Goal: Task Accomplishment & Management: Complete application form

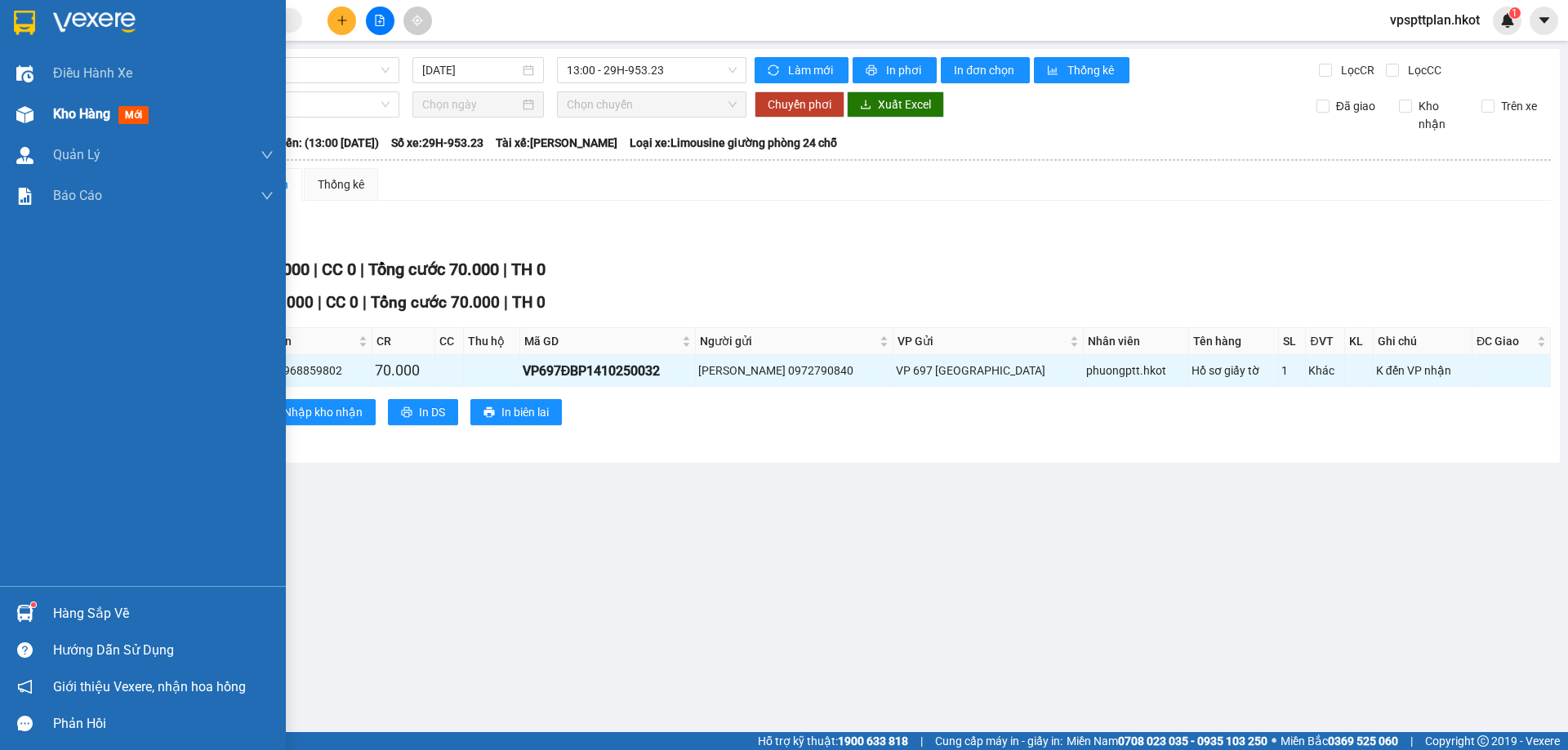
click at [30, 124] on div at bounding box center [25, 115] width 29 height 29
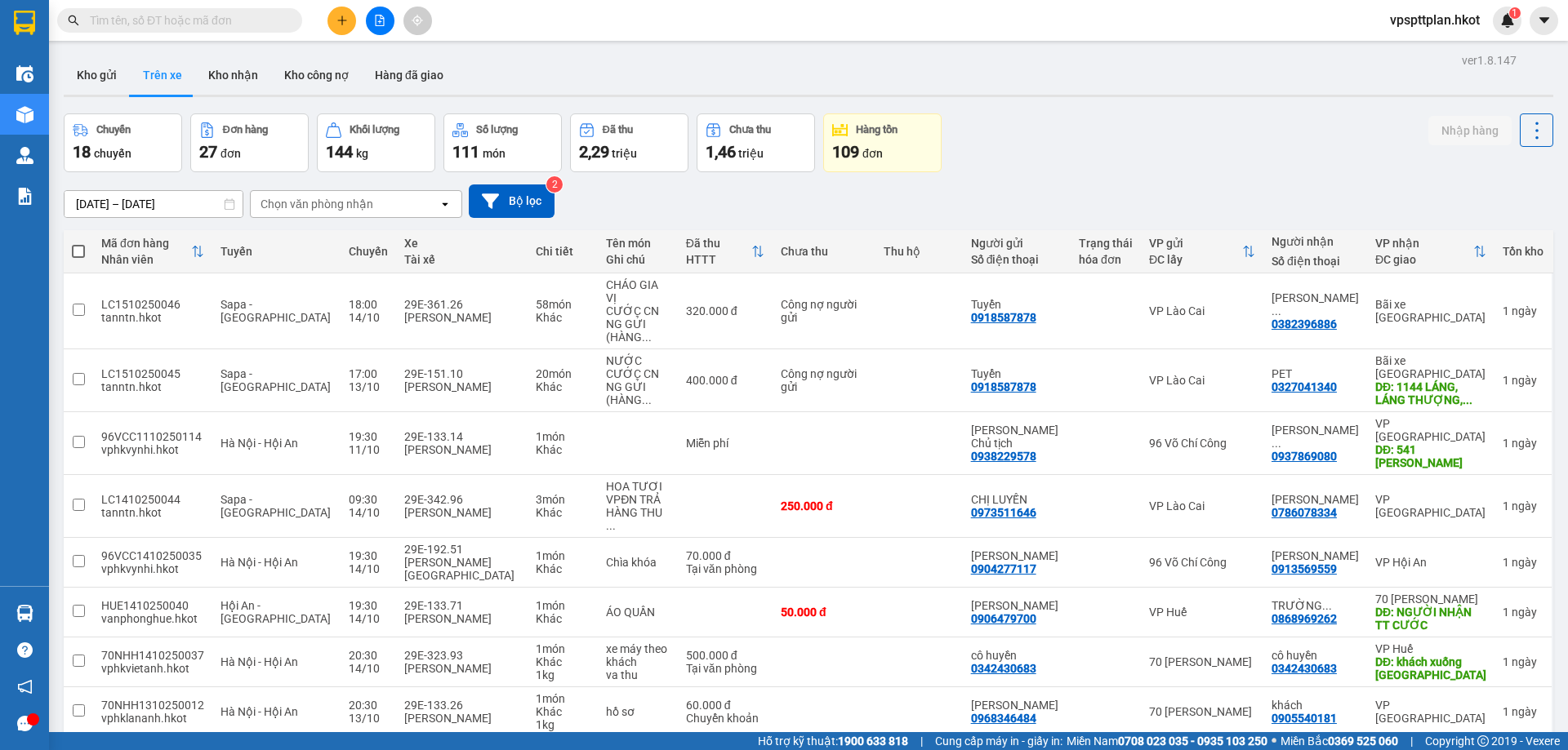
click at [330, 13] on div at bounding box center [380, 21] width 123 height 29
click at [330, 13] on button at bounding box center [342, 21] width 29 height 29
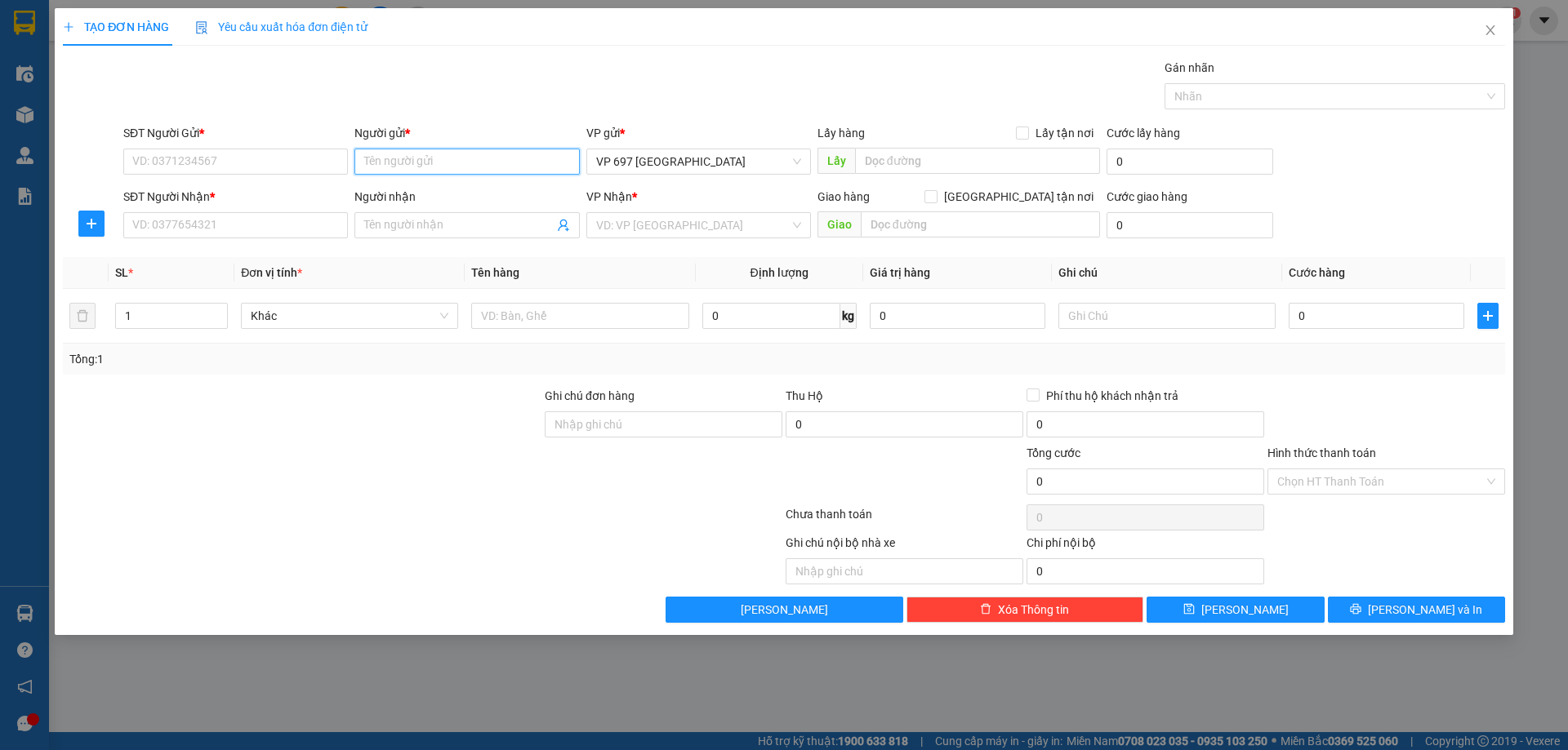
click at [454, 168] on input "Người gửi *" at bounding box center [467, 161] width 225 height 26
type input "h"
type input "A Hùng"
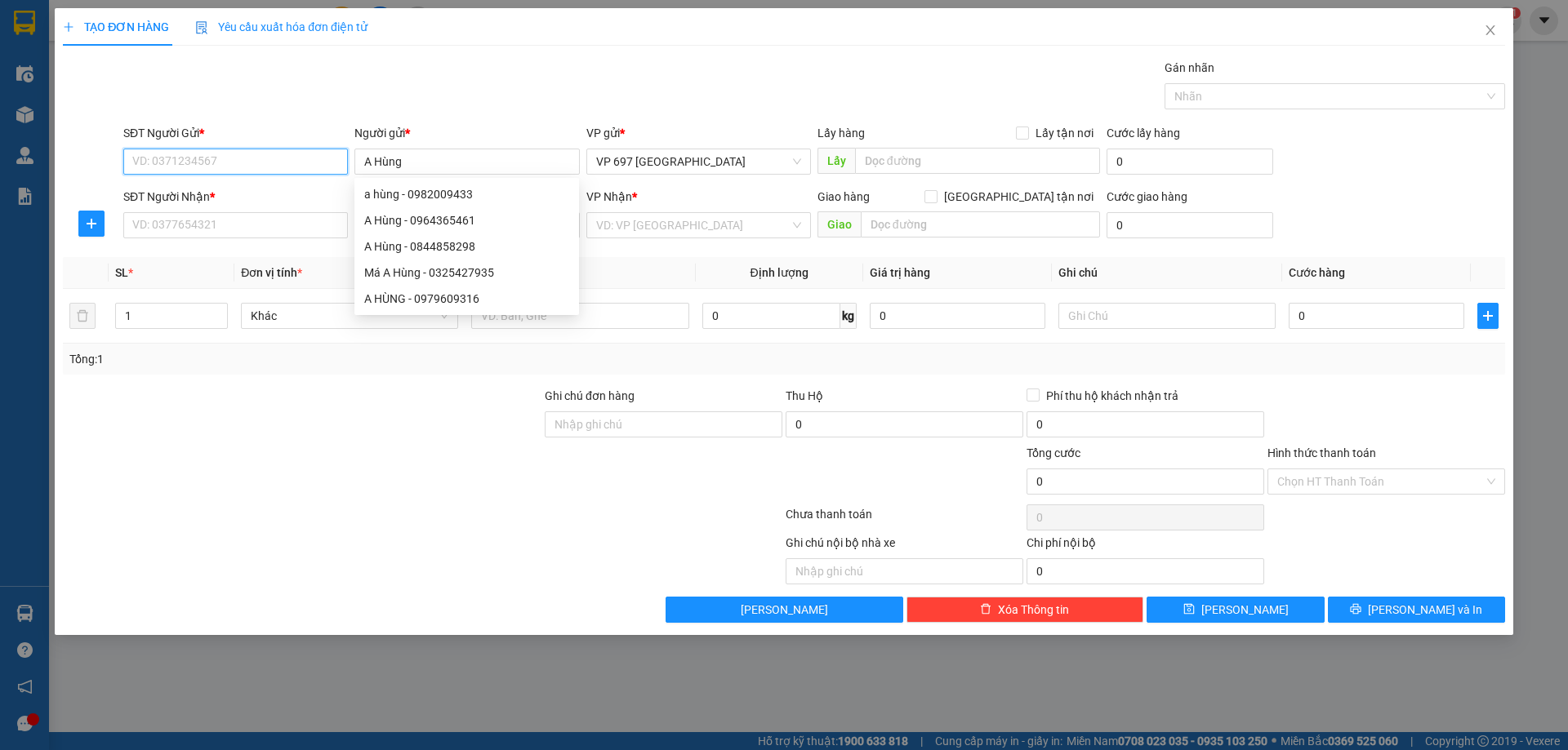
click at [284, 163] on input "SĐT Người Gửi *" at bounding box center [235, 161] width 225 height 26
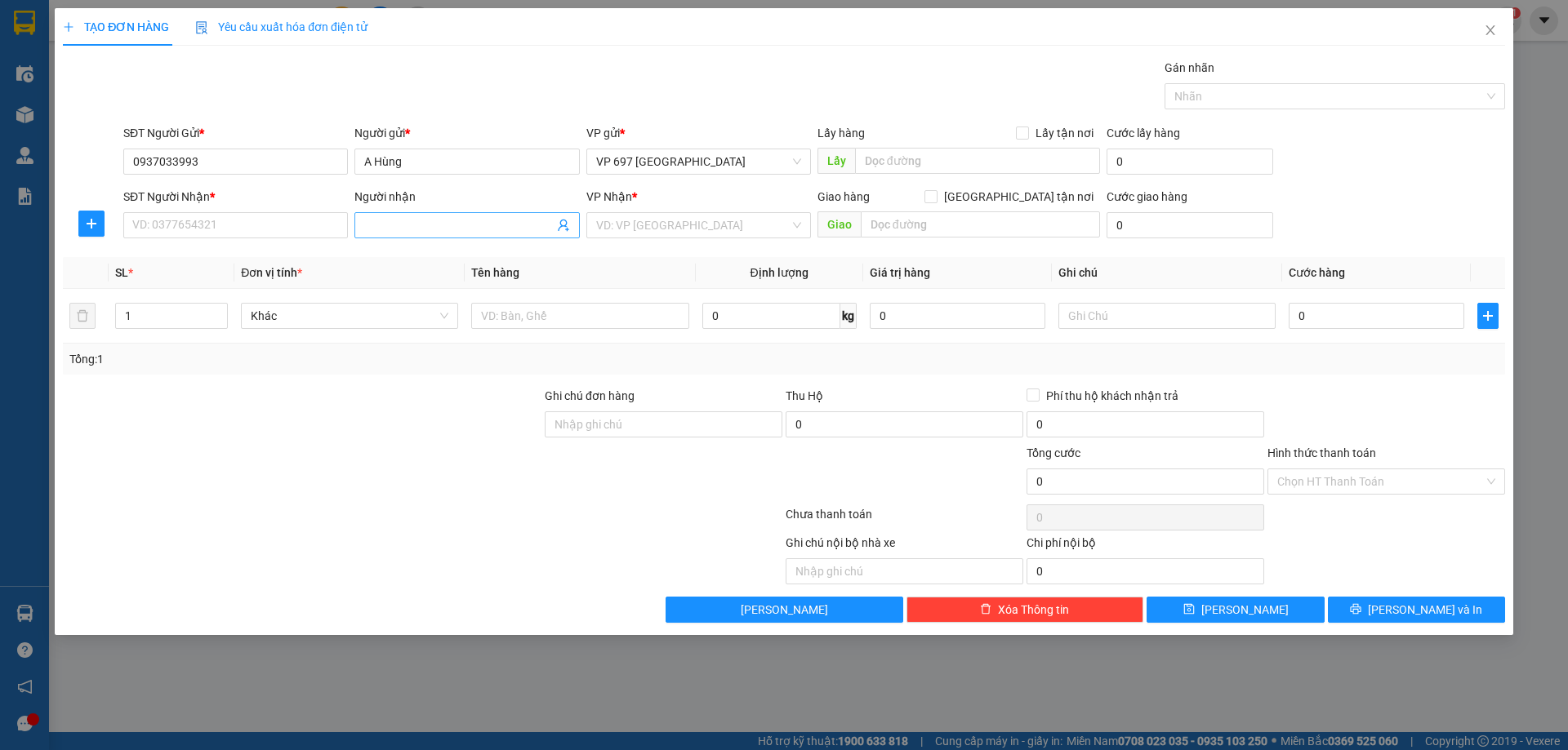
click at [401, 235] on span at bounding box center [467, 225] width 225 height 26
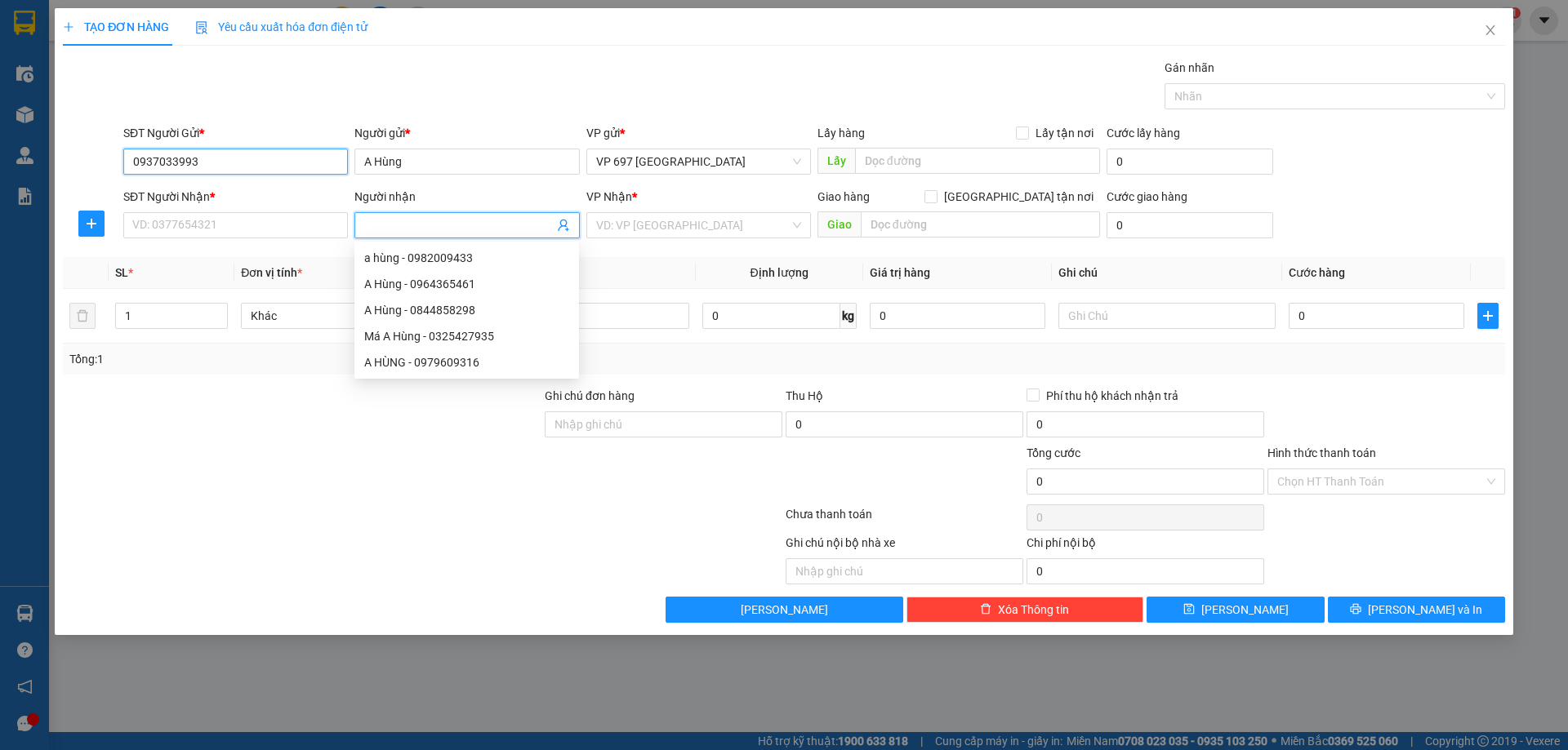
click at [237, 163] on input "0937033993" at bounding box center [235, 161] width 225 height 26
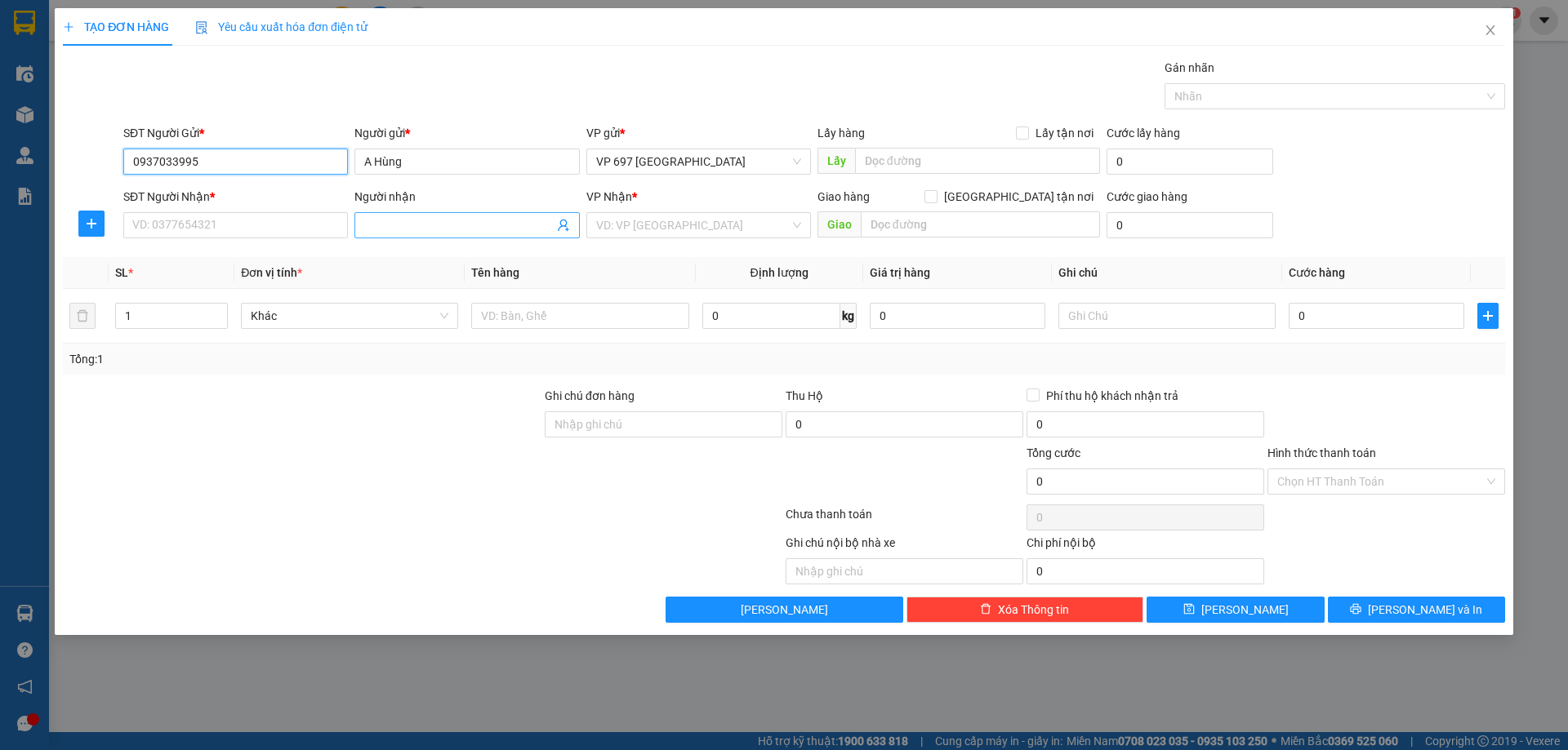
type input "0937033995"
click at [406, 221] on input "Người nhận" at bounding box center [458, 225] width 188 height 18
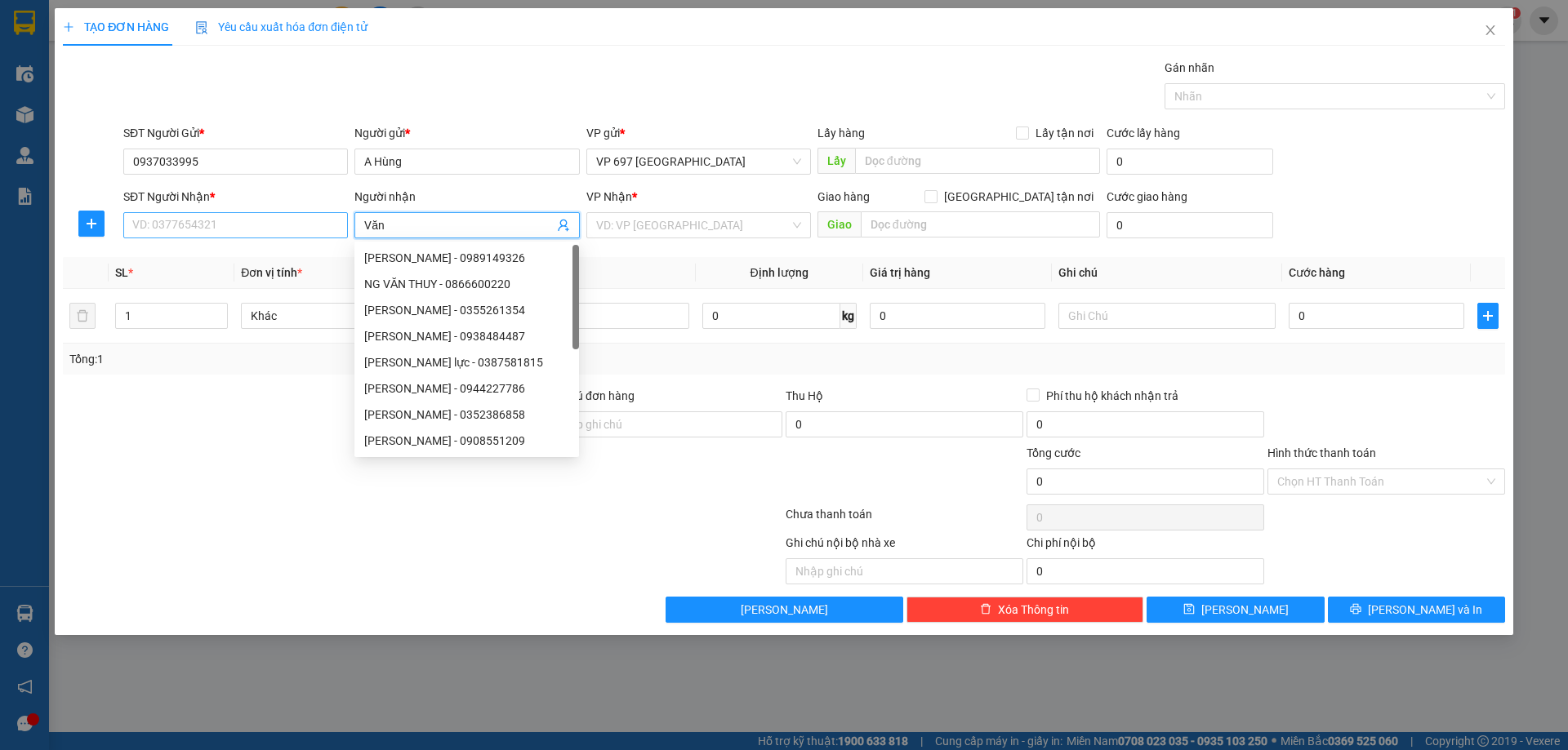
type input "Văn"
click at [290, 226] on input "SĐT Người Nhận *" at bounding box center [235, 225] width 225 height 26
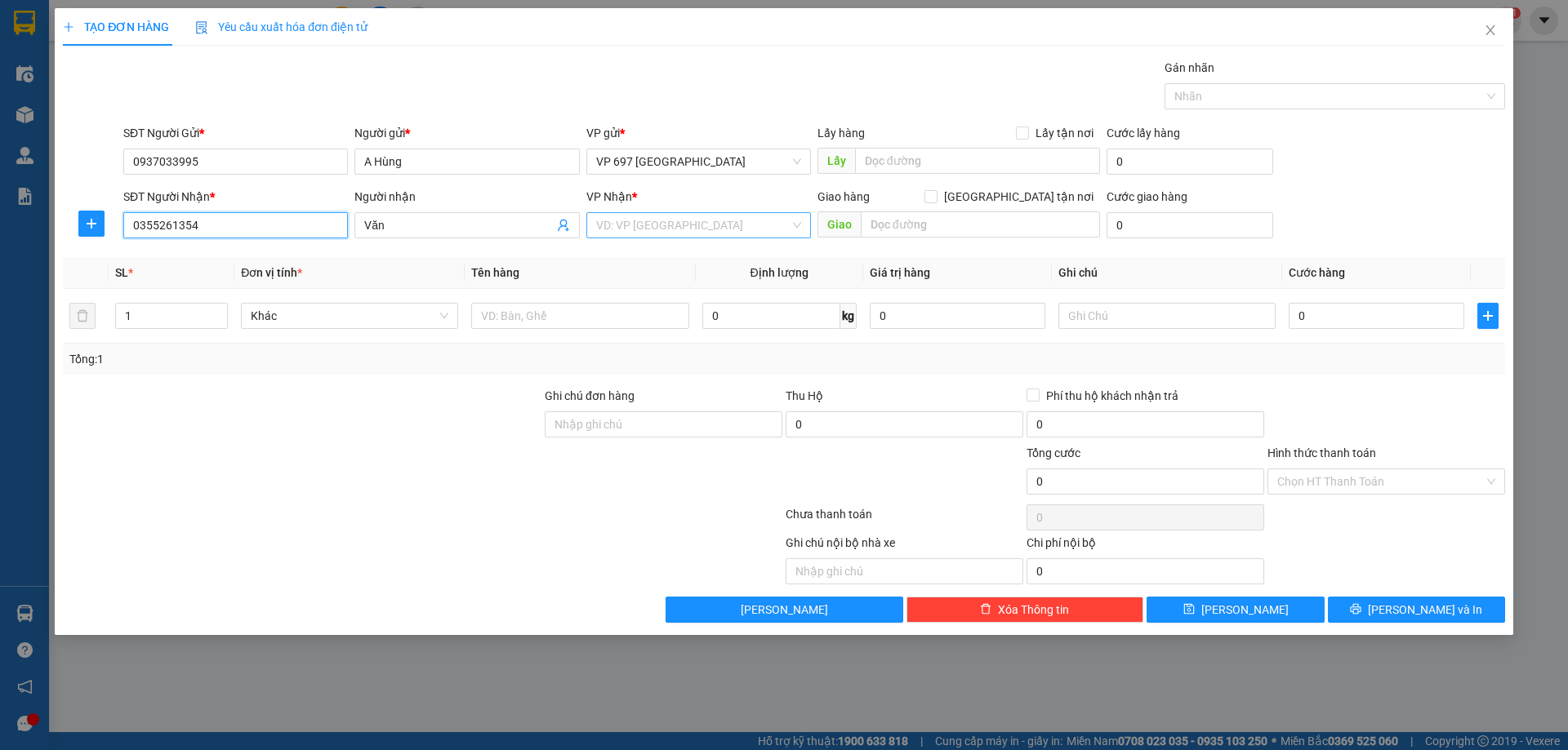
type input "0355261354"
click at [641, 225] on input "search" at bounding box center [693, 226] width 193 height 25
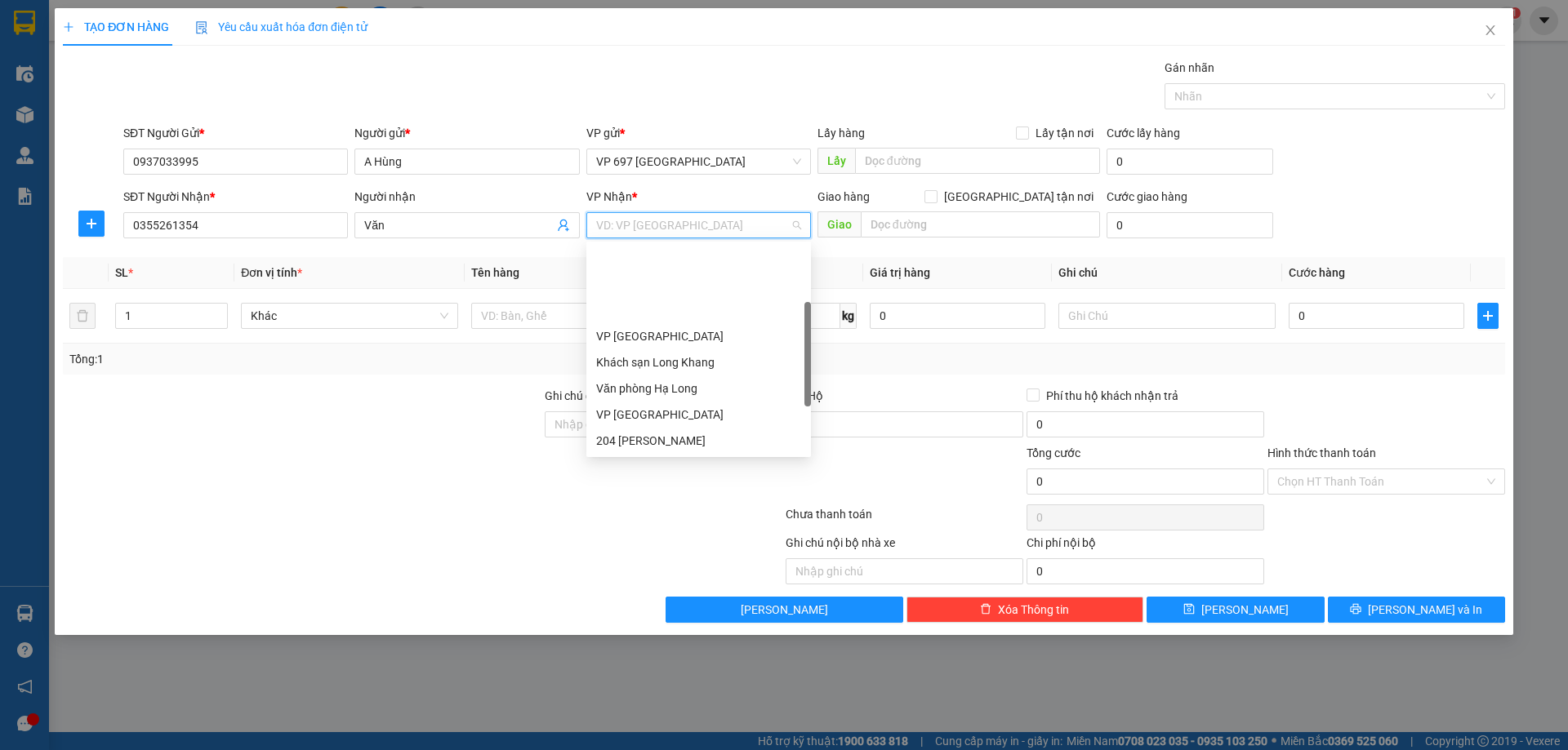
scroll to position [150, 0]
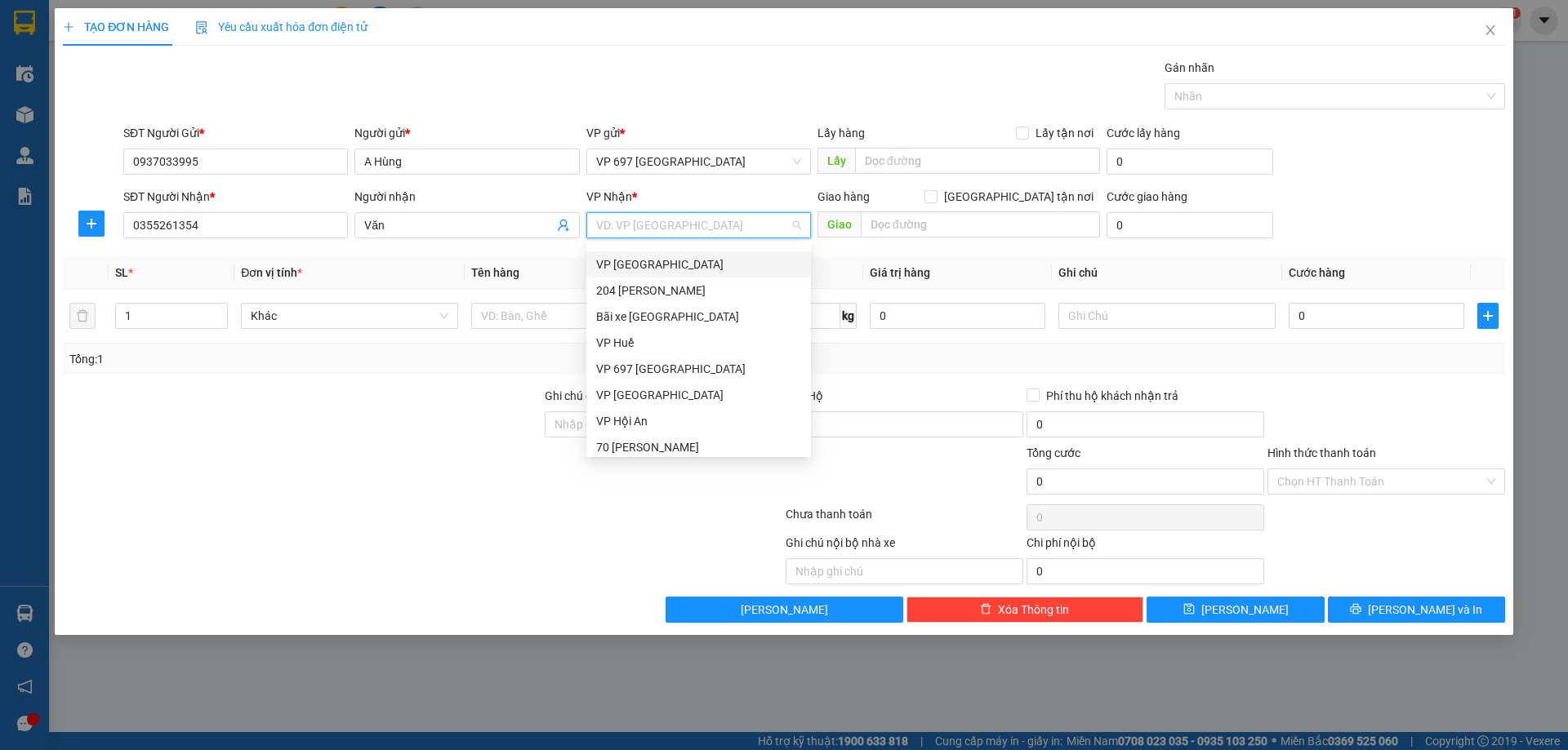
click at [659, 267] on div "VP [GEOGRAPHIC_DATA]" at bounding box center [698, 264] width 205 height 18
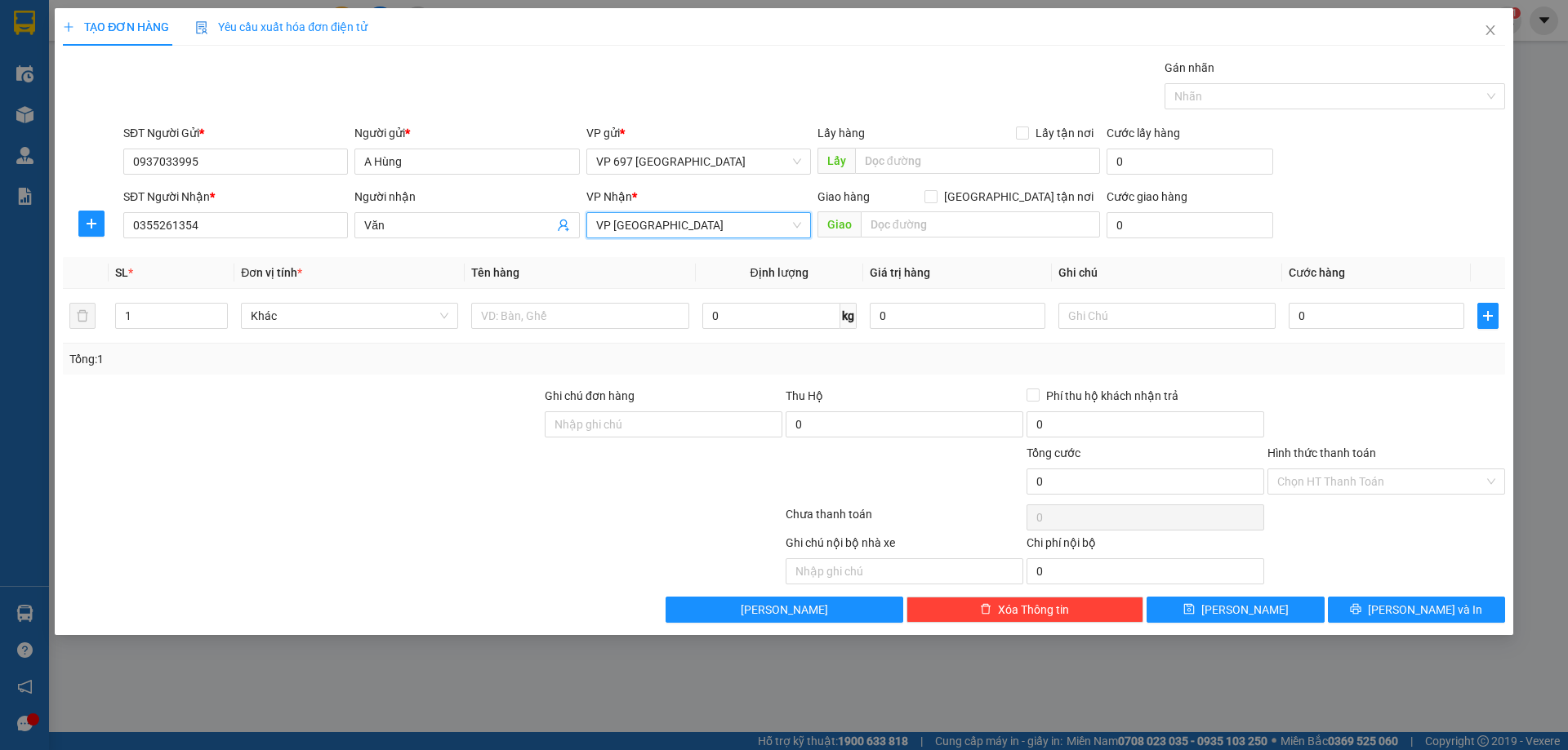
click at [833, 269] on th "Định lượng" at bounding box center [779, 273] width 167 height 32
click at [515, 317] on input "text" at bounding box center [580, 315] width 217 height 26
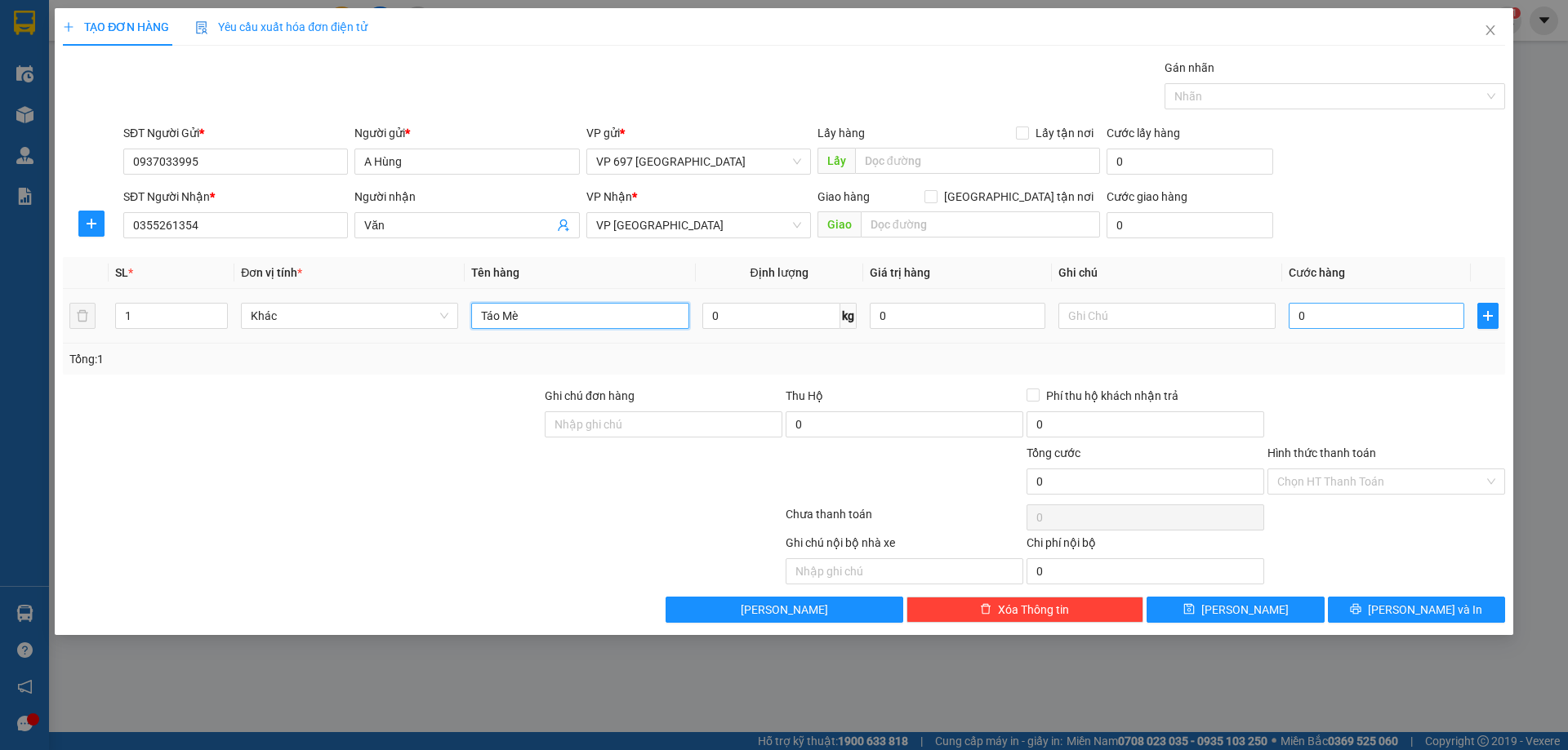
type input "Táo Mè"
click at [1320, 319] on input "0" at bounding box center [1377, 315] width 176 height 26
type input "2"
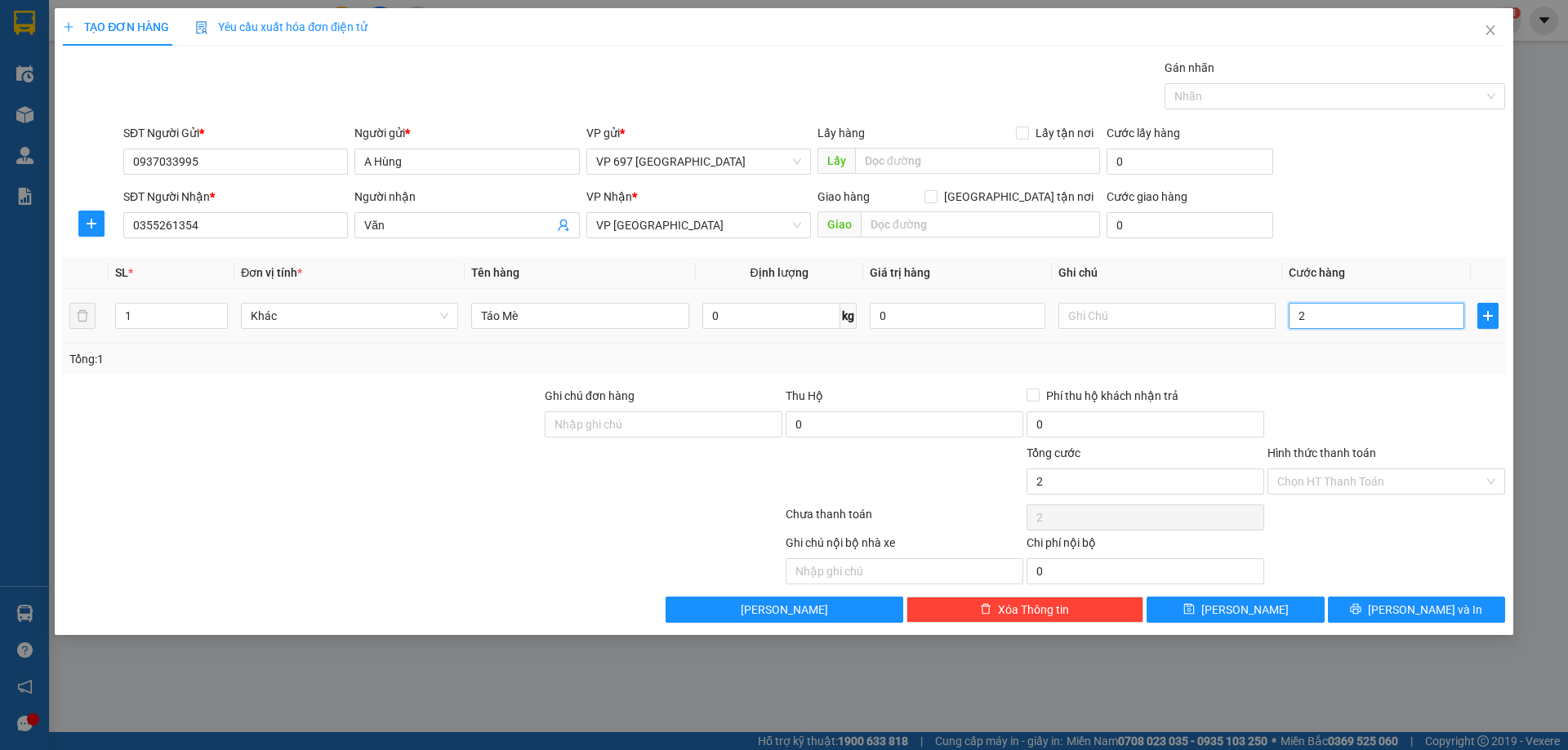
type input "20"
type input "200"
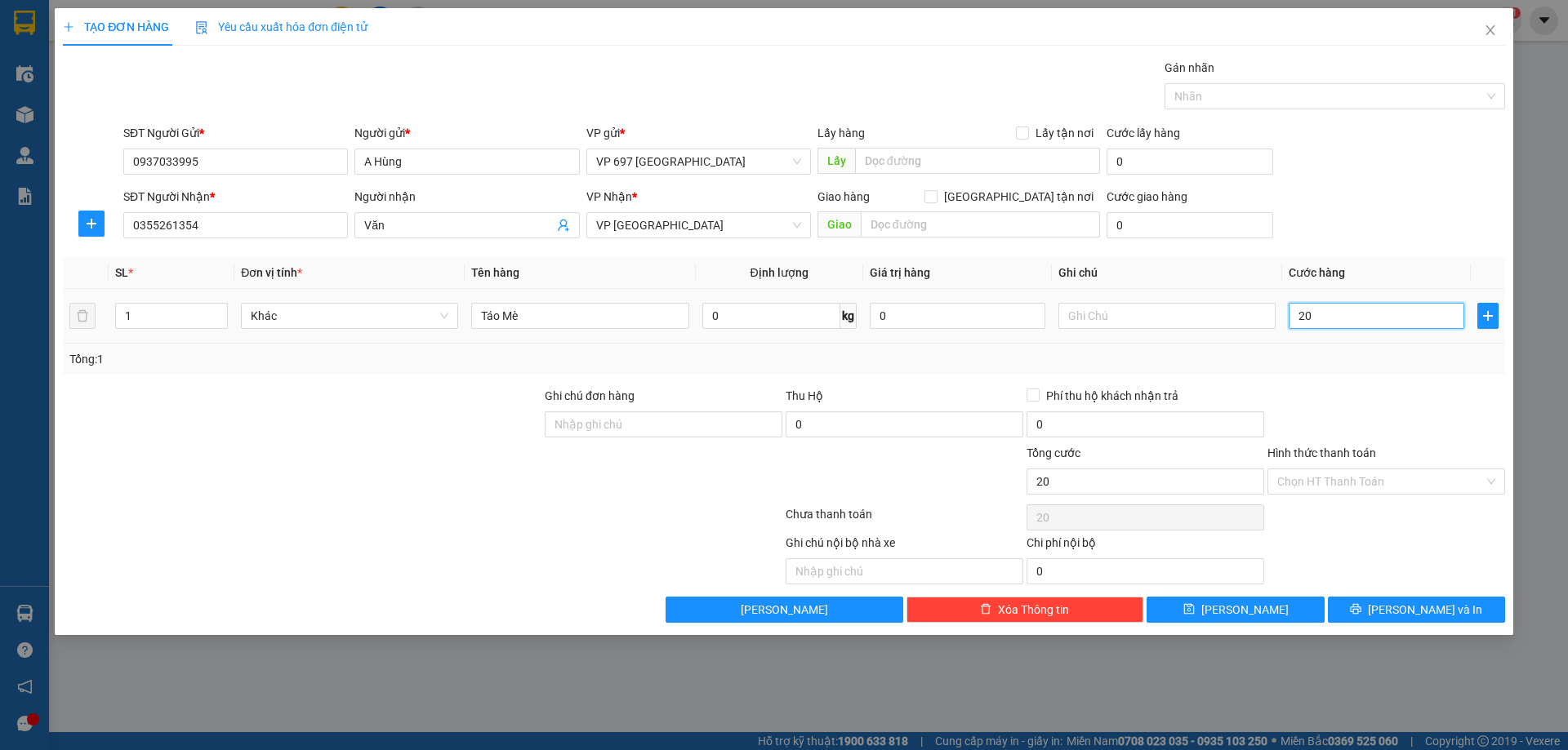
type input "200"
type input "2.000"
type input "20.000"
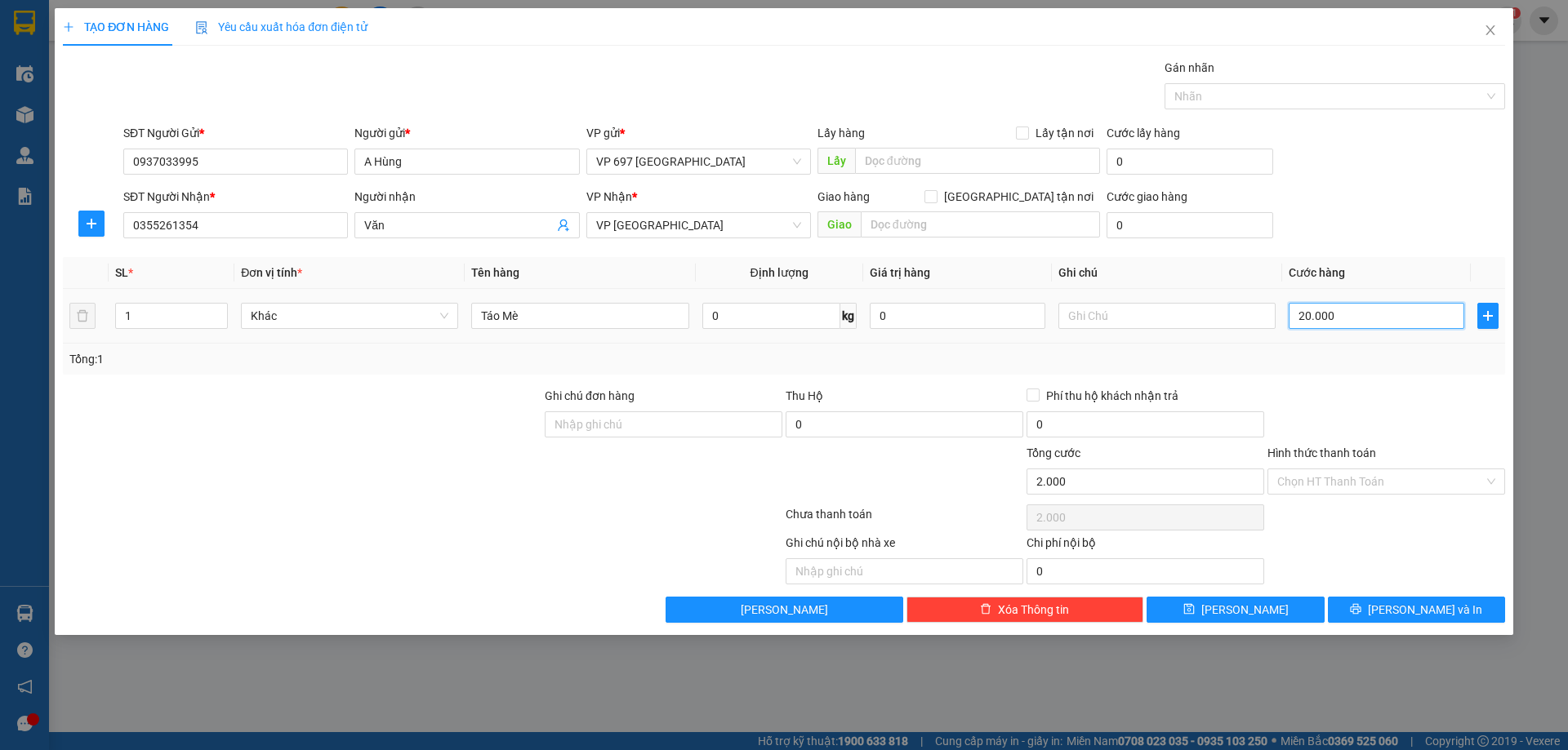
type input "20.000"
type input "200.000"
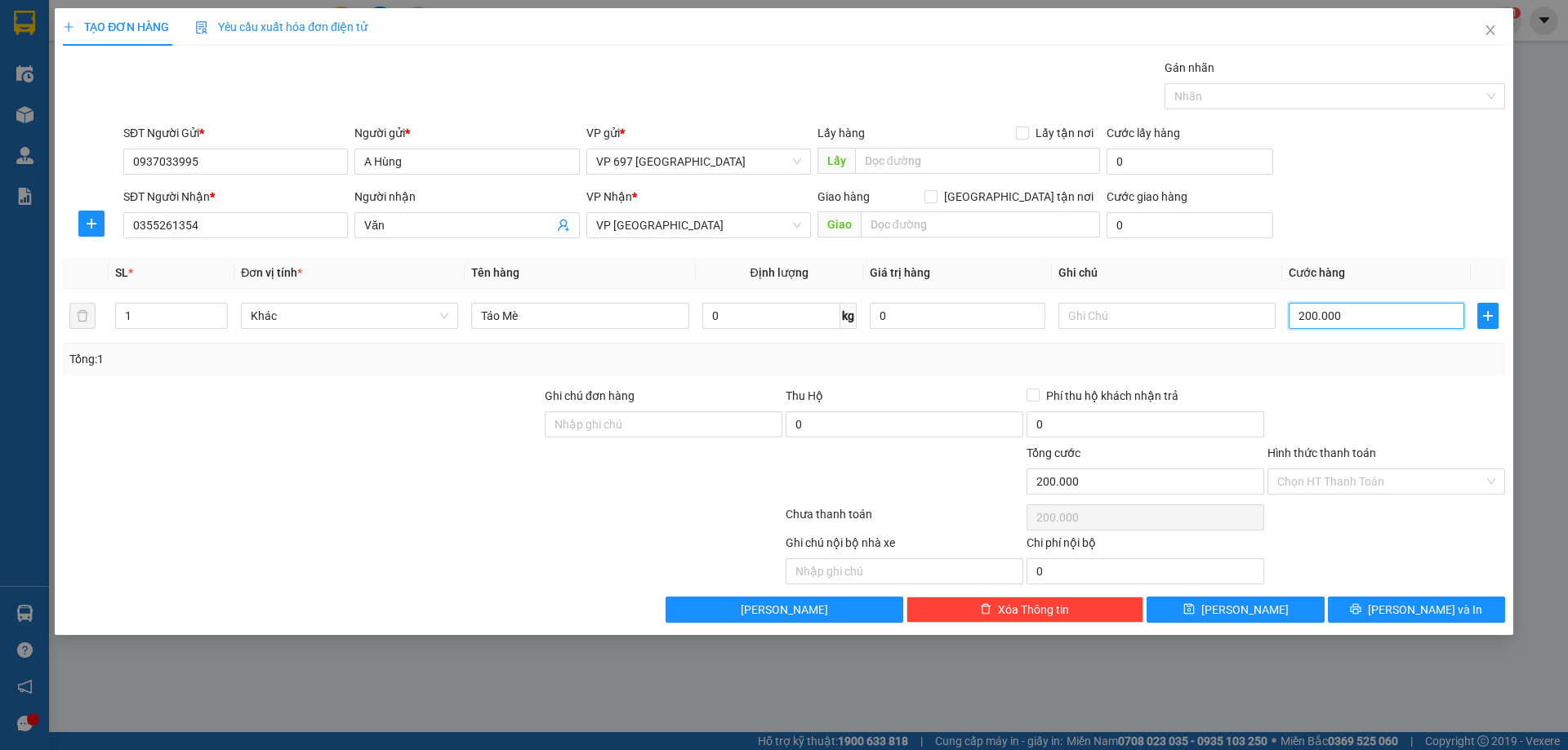
type input "200.000"
click at [1317, 395] on div at bounding box center [1386, 416] width 241 height 58
click at [1311, 476] on input "Hình thức thanh toán" at bounding box center [1381, 482] width 207 height 25
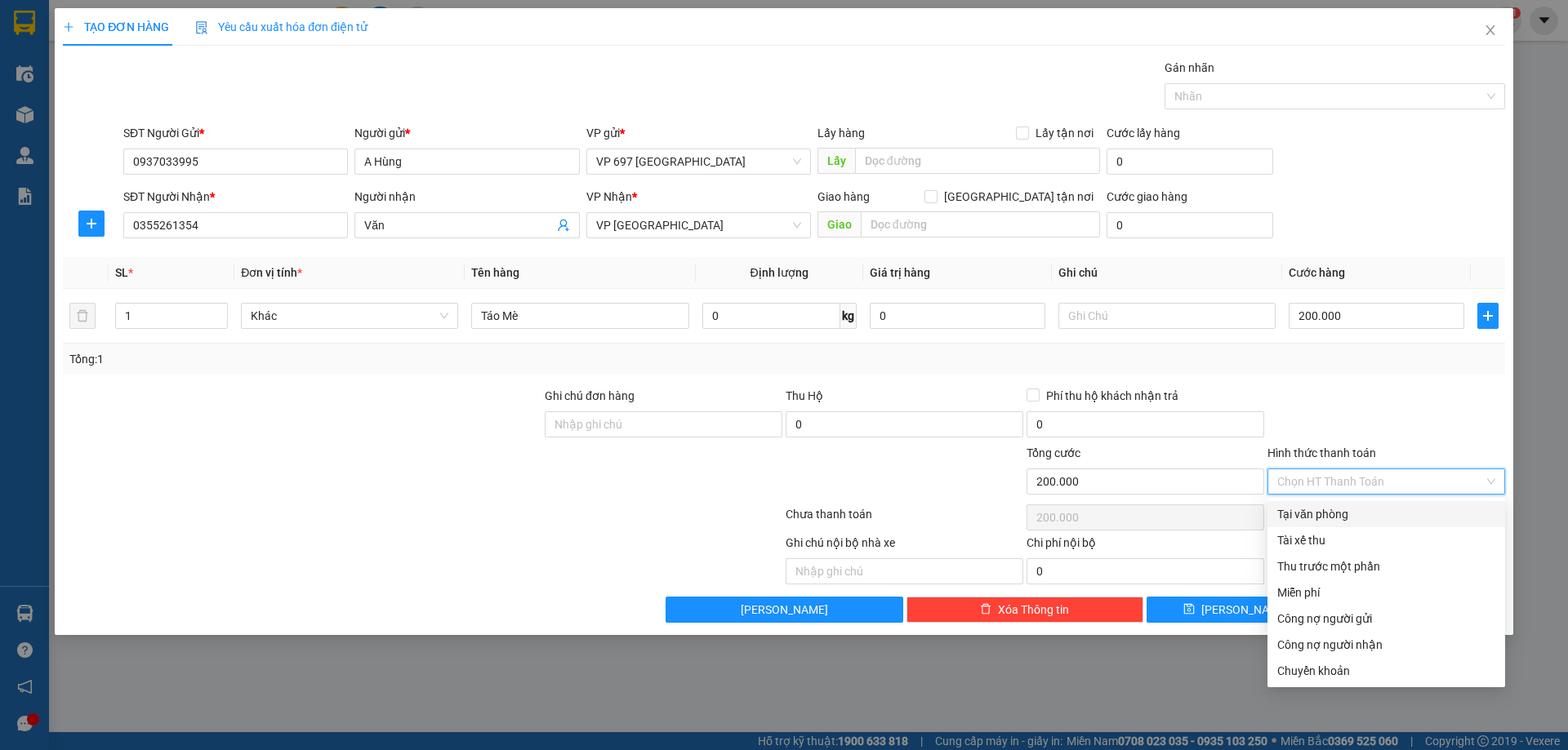
click at [1323, 511] on div "Tại văn phòng" at bounding box center [1386, 514] width 218 height 18
type input "0"
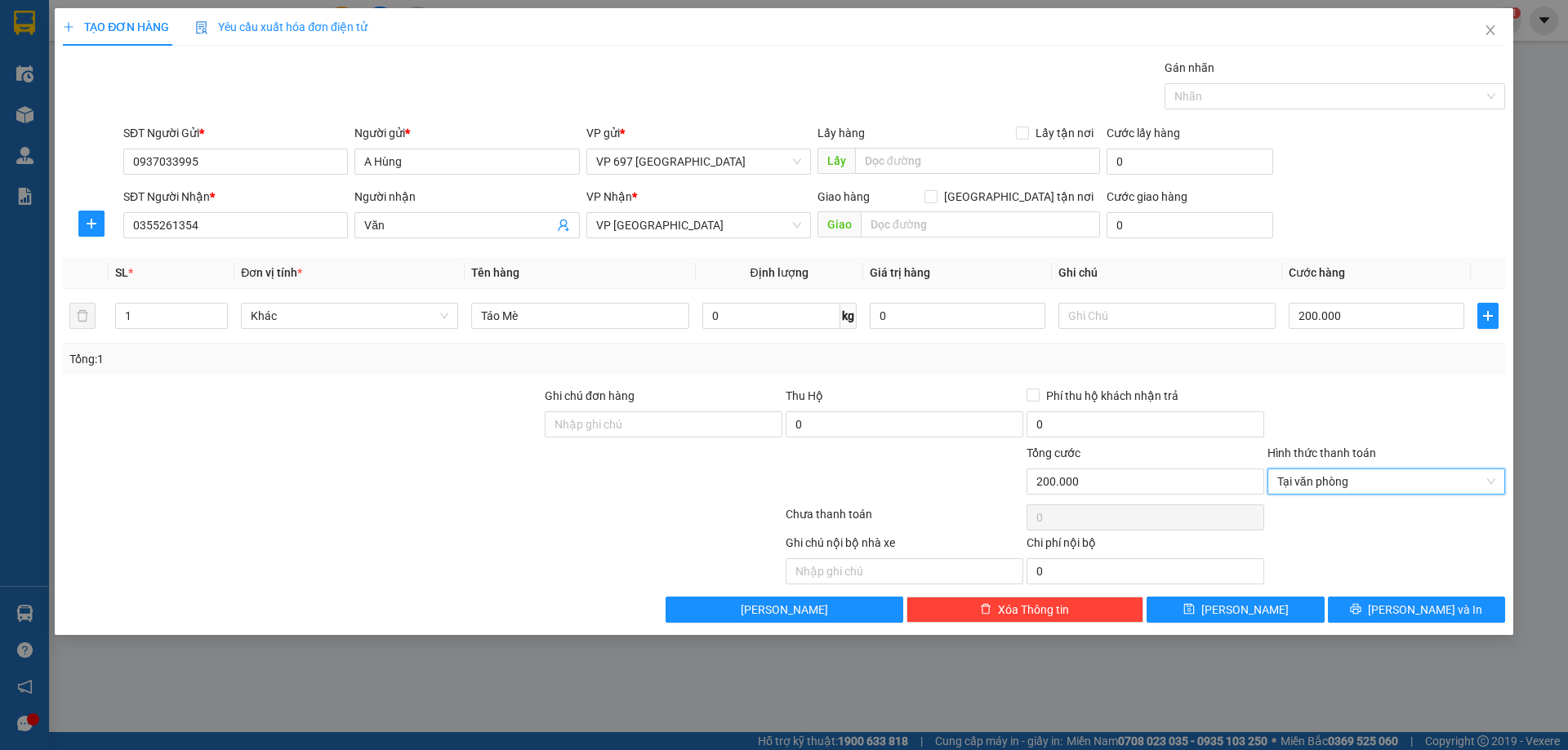
click at [1301, 388] on div at bounding box center [1386, 416] width 241 height 58
click at [1023, 230] on input "text" at bounding box center [980, 224] width 239 height 26
click at [1200, 264] on th "Ghi chú" at bounding box center [1167, 273] width 231 height 32
click at [1433, 607] on span "[PERSON_NAME] và In" at bounding box center [1425, 610] width 114 height 18
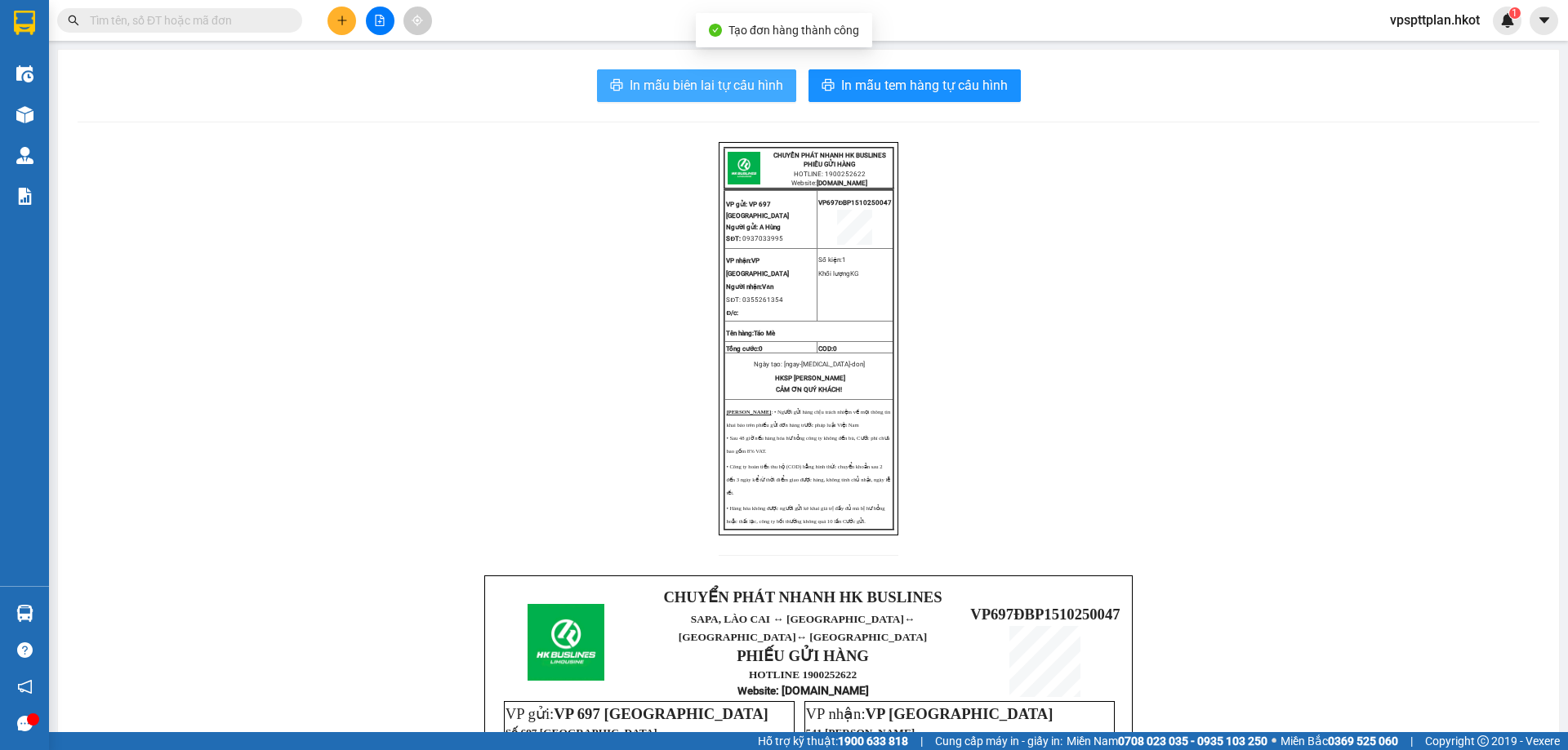
click at [674, 83] on span "In mẫu biên lai tự cấu hình" at bounding box center [706, 85] width 154 height 20
click at [530, 265] on div "CHUYỂN PHÁT NHANH HK BUSLINES PHIẾU GỬI HÀNG HOTLINE: 1900252622 Website: [DOMA…" at bounding box center [809, 637] width 1462 height 990
click at [707, 87] on span "In mẫu biên lai tự cấu hình" at bounding box center [706, 85] width 154 height 20
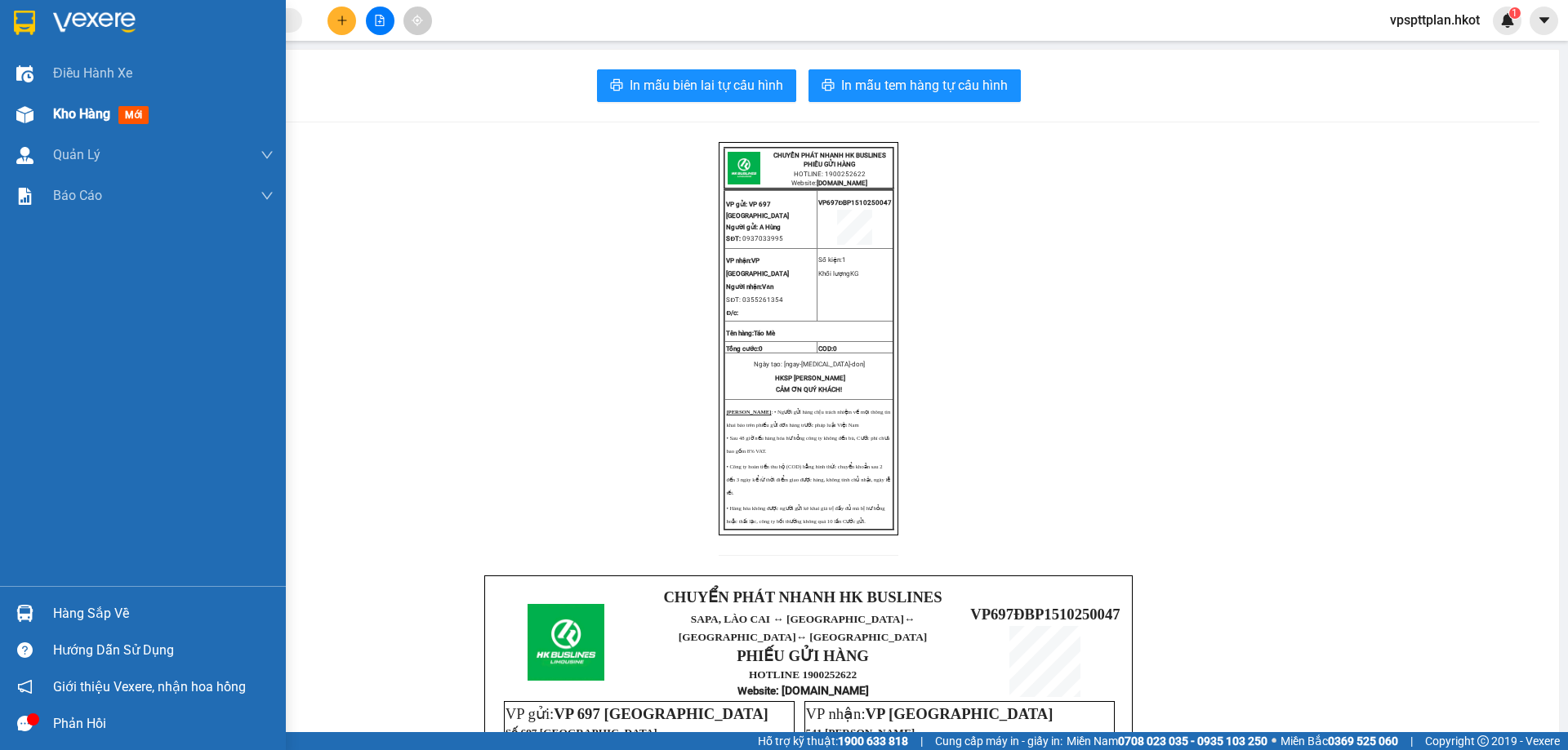
click at [44, 119] on div "Kho hàng mới" at bounding box center [143, 114] width 286 height 41
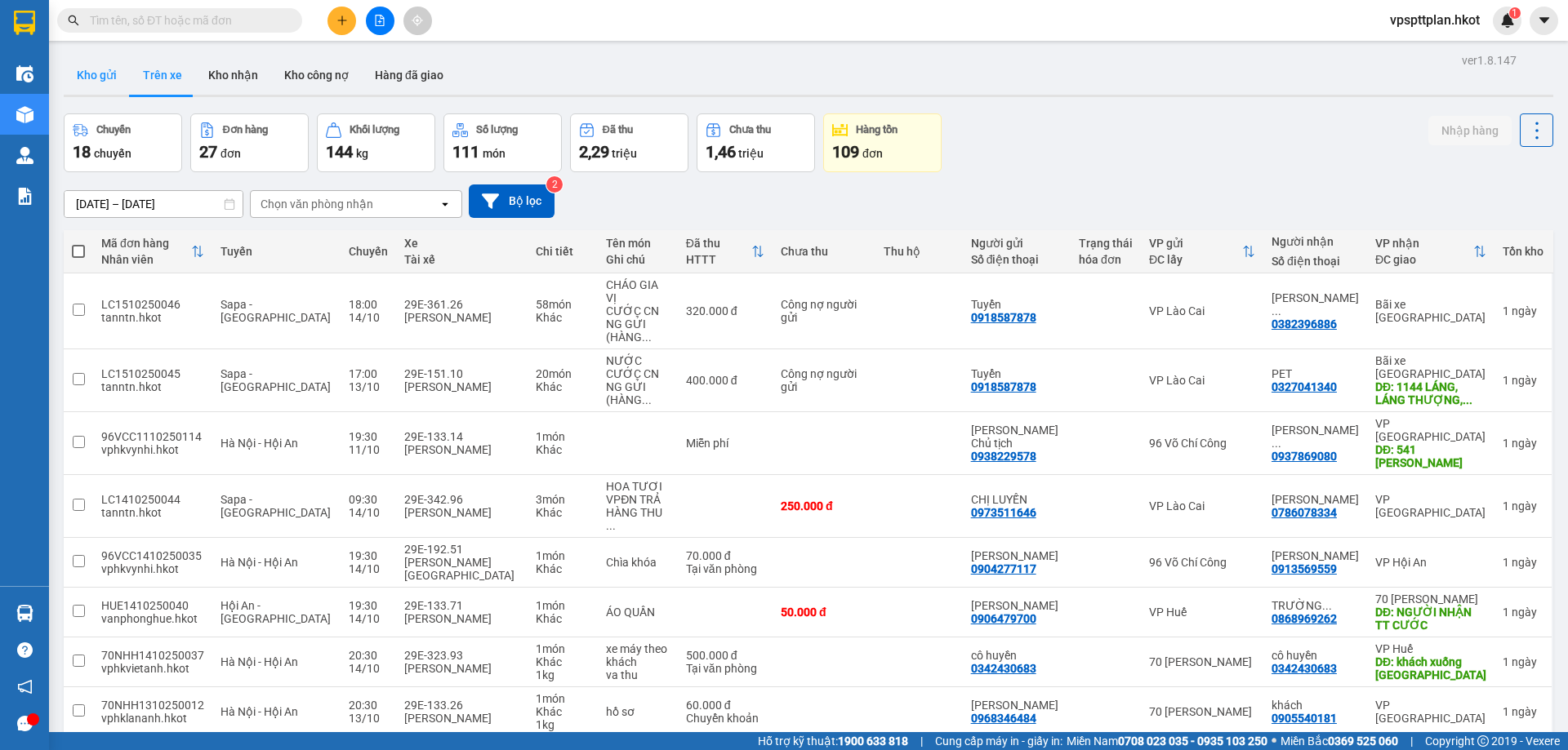
click at [104, 77] on button "Kho gửi" at bounding box center [96, 75] width 66 height 39
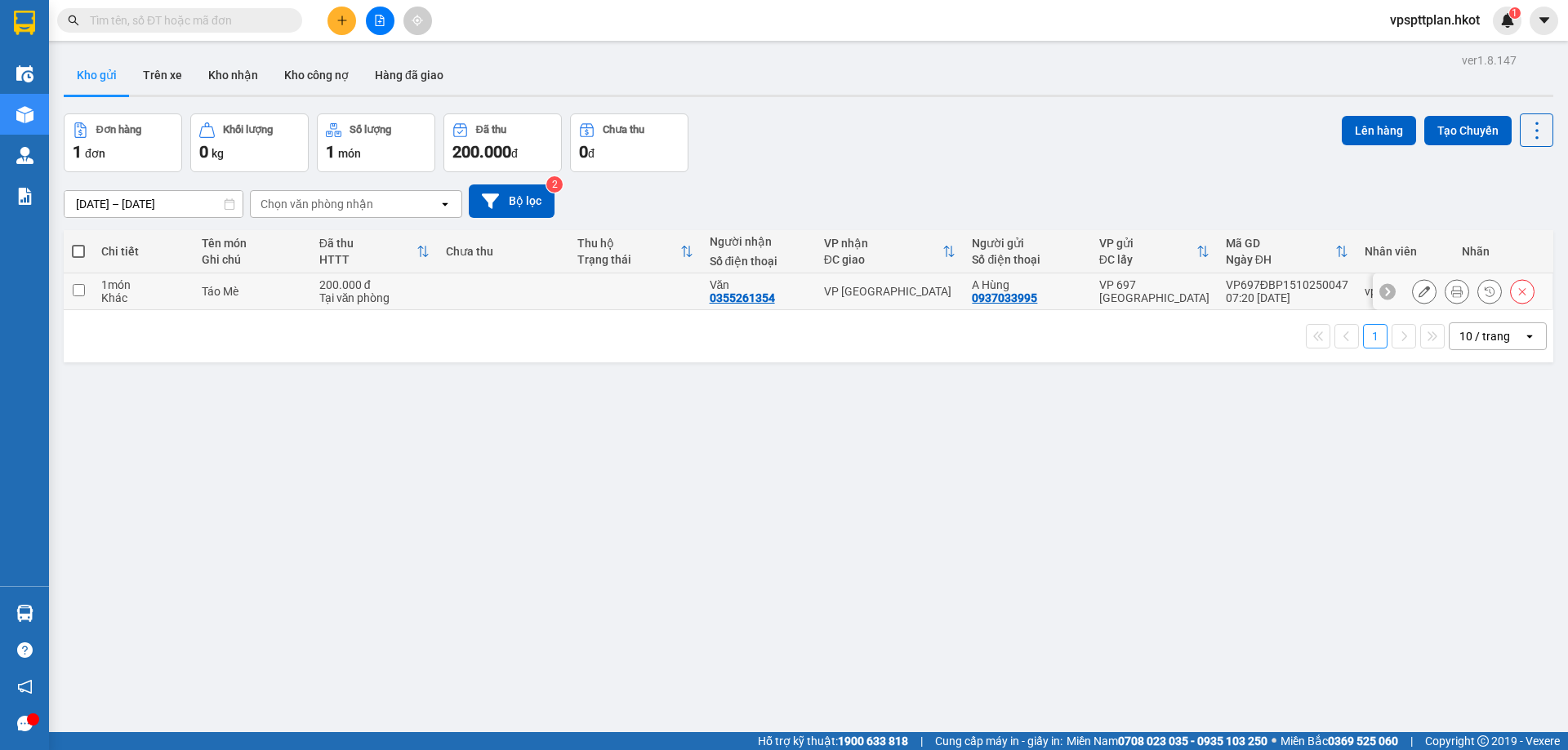
click at [142, 284] on div "1 món" at bounding box center [143, 285] width 85 height 13
checkbox input "true"
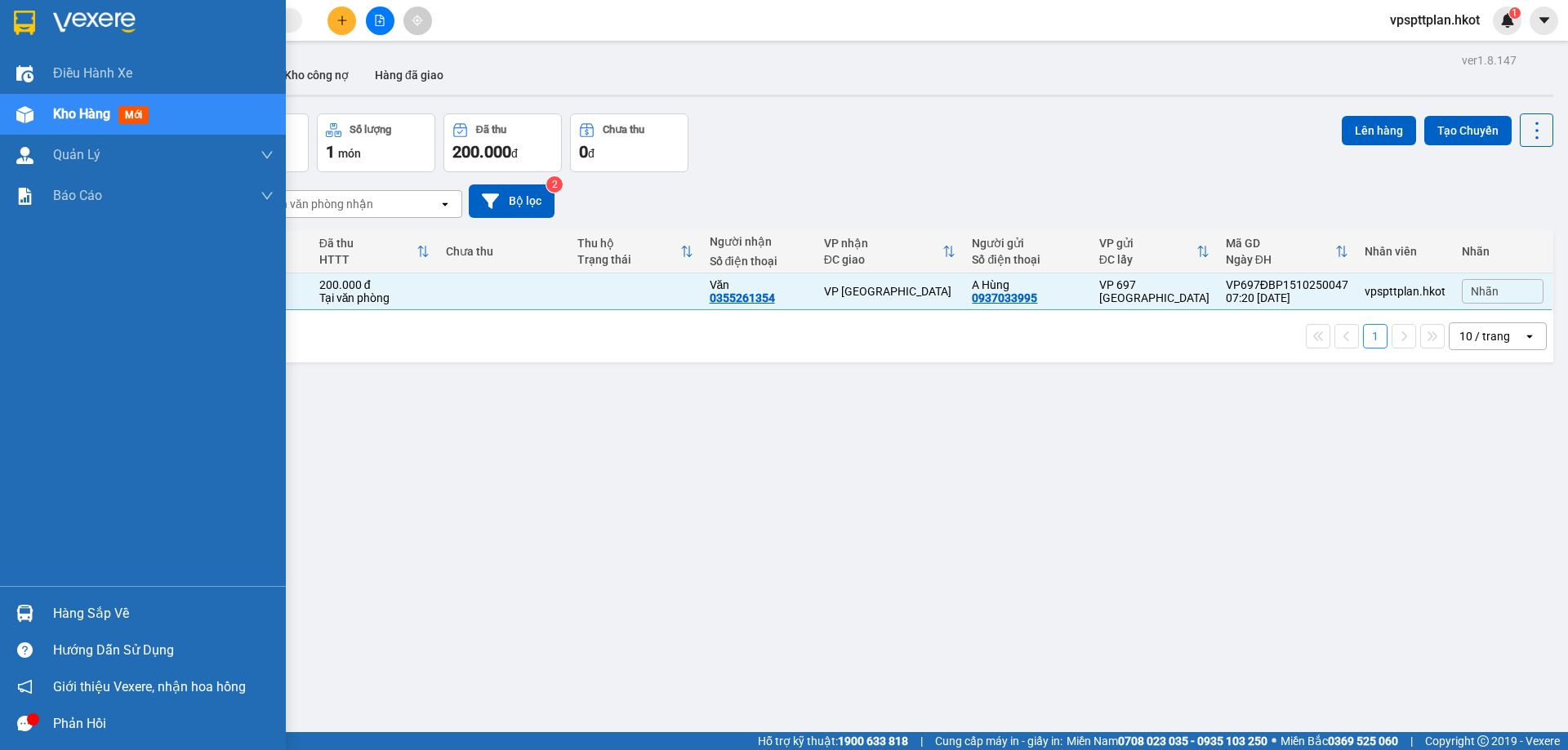
click at [59, 121] on span "Kho hàng" at bounding box center [82, 114] width 58 height 15
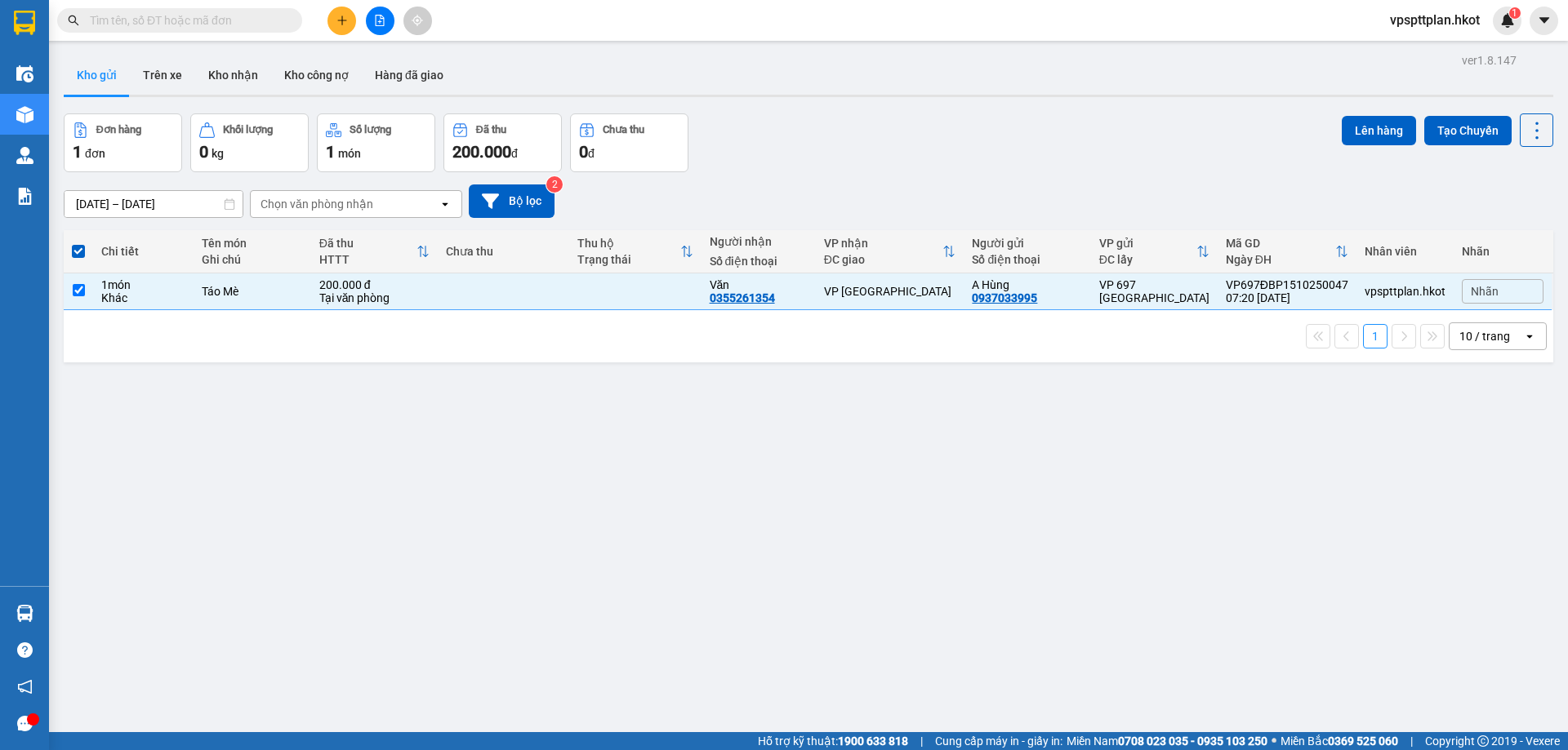
click at [462, 387] on div "ver 1.8.147 Kho gửi Trên xe Kho nhận Kho công nợ Hàng đã giao Đơn hàng 1 đơn Kh…" at bounding box center [809, 423] width 1503 height 750
click at [1355, 139] on button "Lên hàng" at bounding box center [1379, 131] width 74 height 30
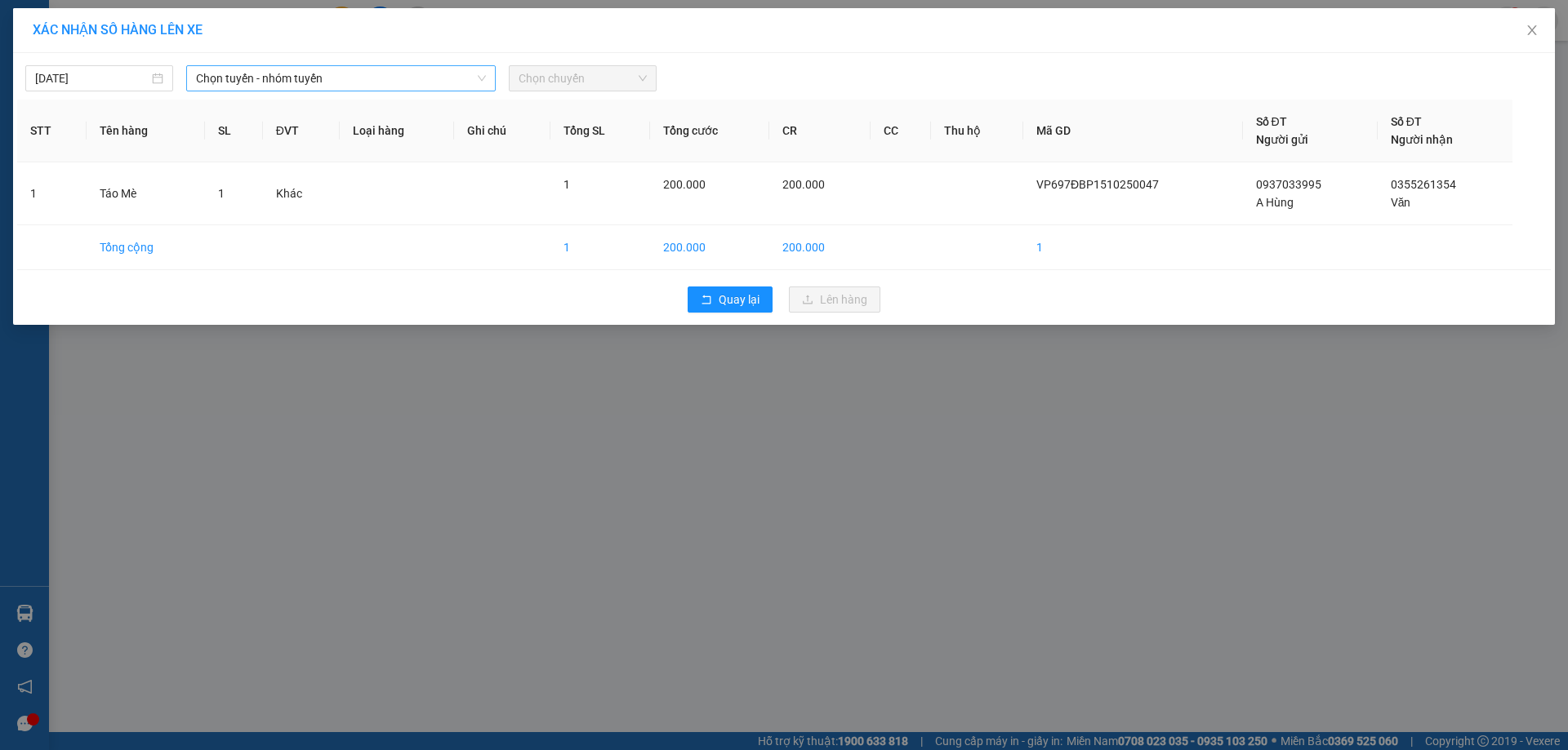
click at [402, 83] on span "Chọn tuyến - nhóm tuyến" at bounding box center [341, 79] width 290 height 25
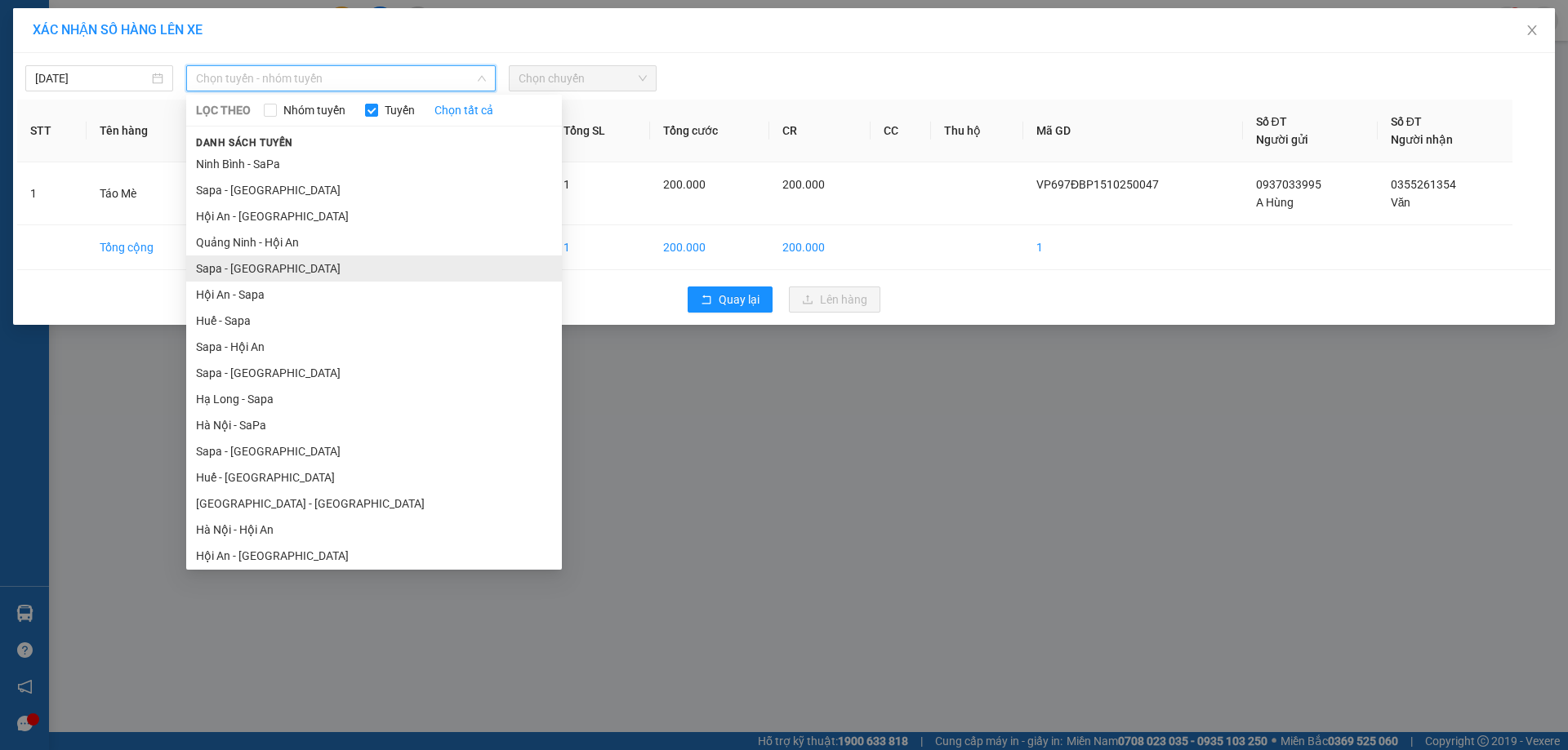
drag, startPoint x: 303, startPoint y: 284, endPoint x: 306, endPoint y: 270, distance: 14.3
click at [306, 270] on ul "Ninh Bình - SaPa Sapa - [GEOGRAPHIC_DATA] Hội An - [GEOGRAPHIC_DATA] [GEOGRAPHI…" at bounding box center [374, 356] width 376 height 412
click at [307, 268] on li "Sapa - [GEOGRAPHIC_DATA]" at bounding box center [374, 268] width 376 height 26
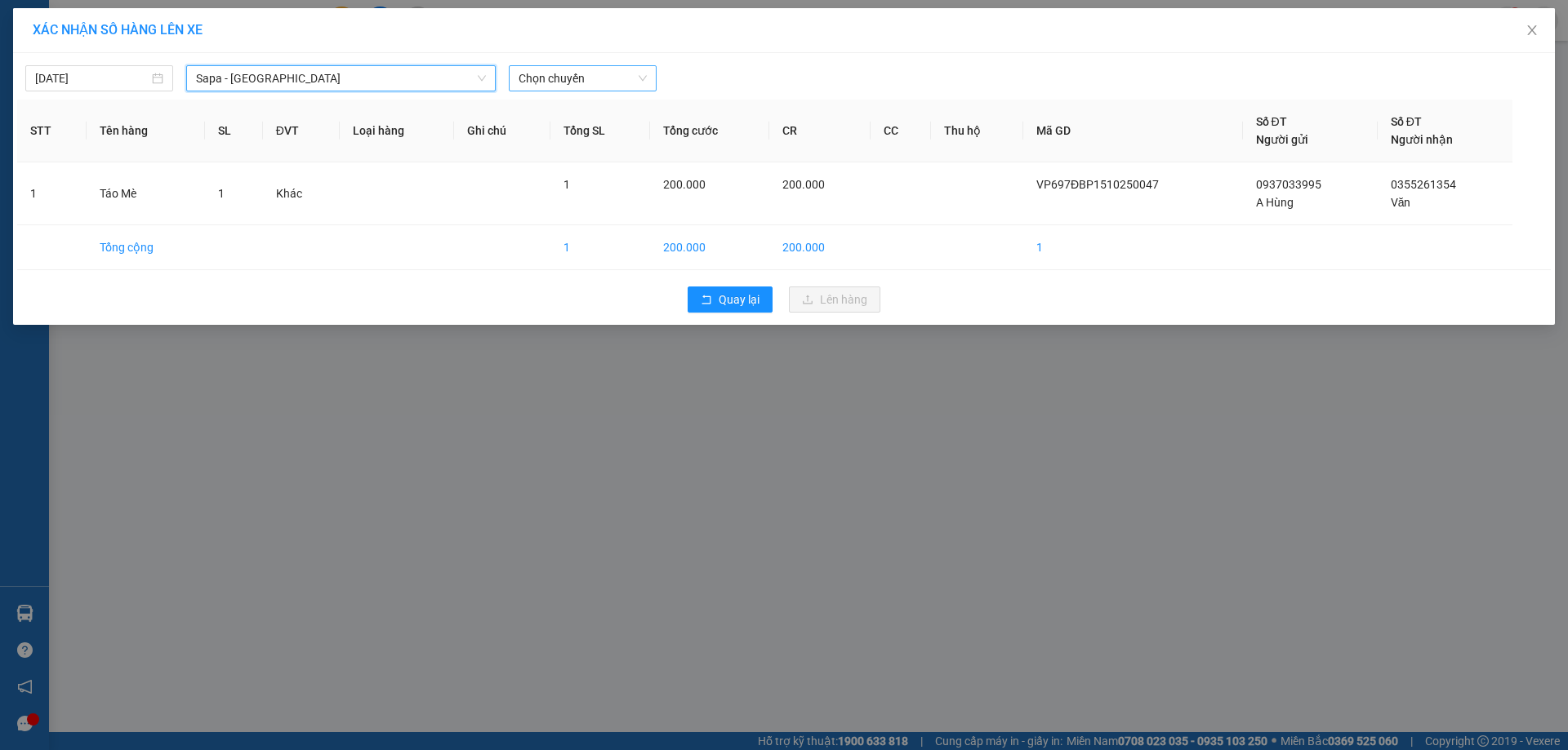
click at [584, 87] on span "Chọn chuyến" at bounding box center [582, 79] width 128 height 25
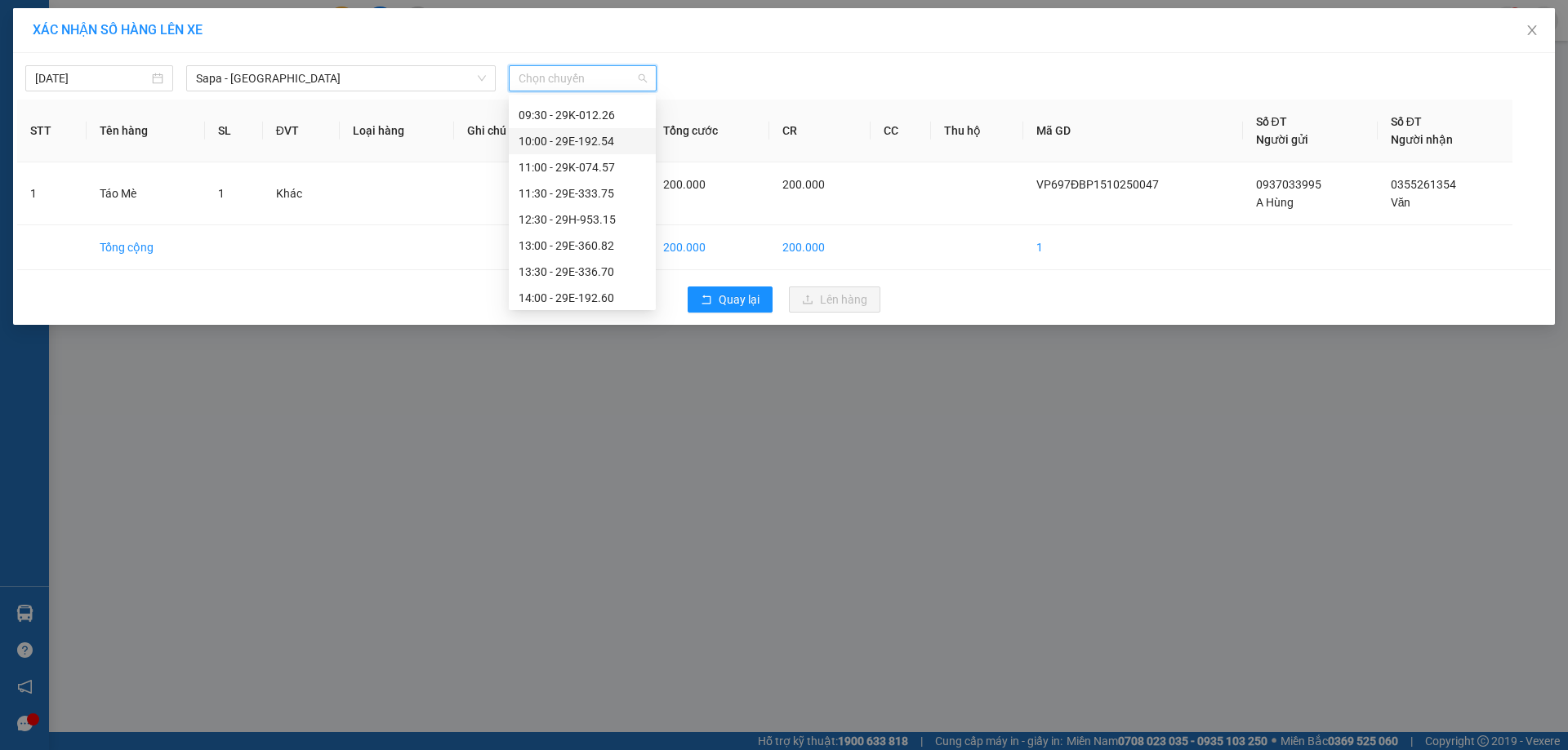
scroll to position [245, 0]
click at [580, 125] on div "13:00 - 29E-360.82" at bounding box center [582, 127] width 128 height 18
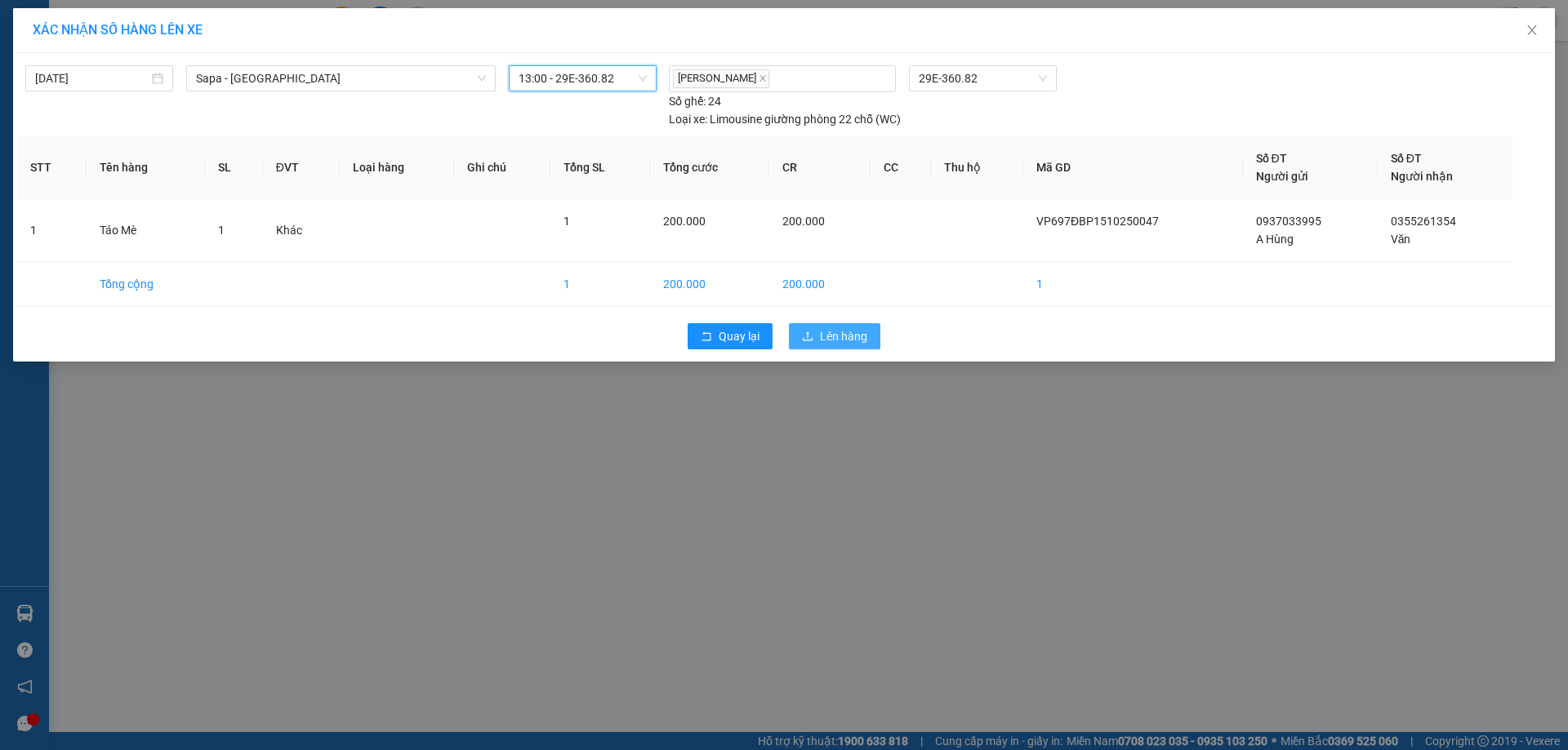
click at [831, 335] on span "Lên hàng" at bounding box center [844, 336] width 47 height 18
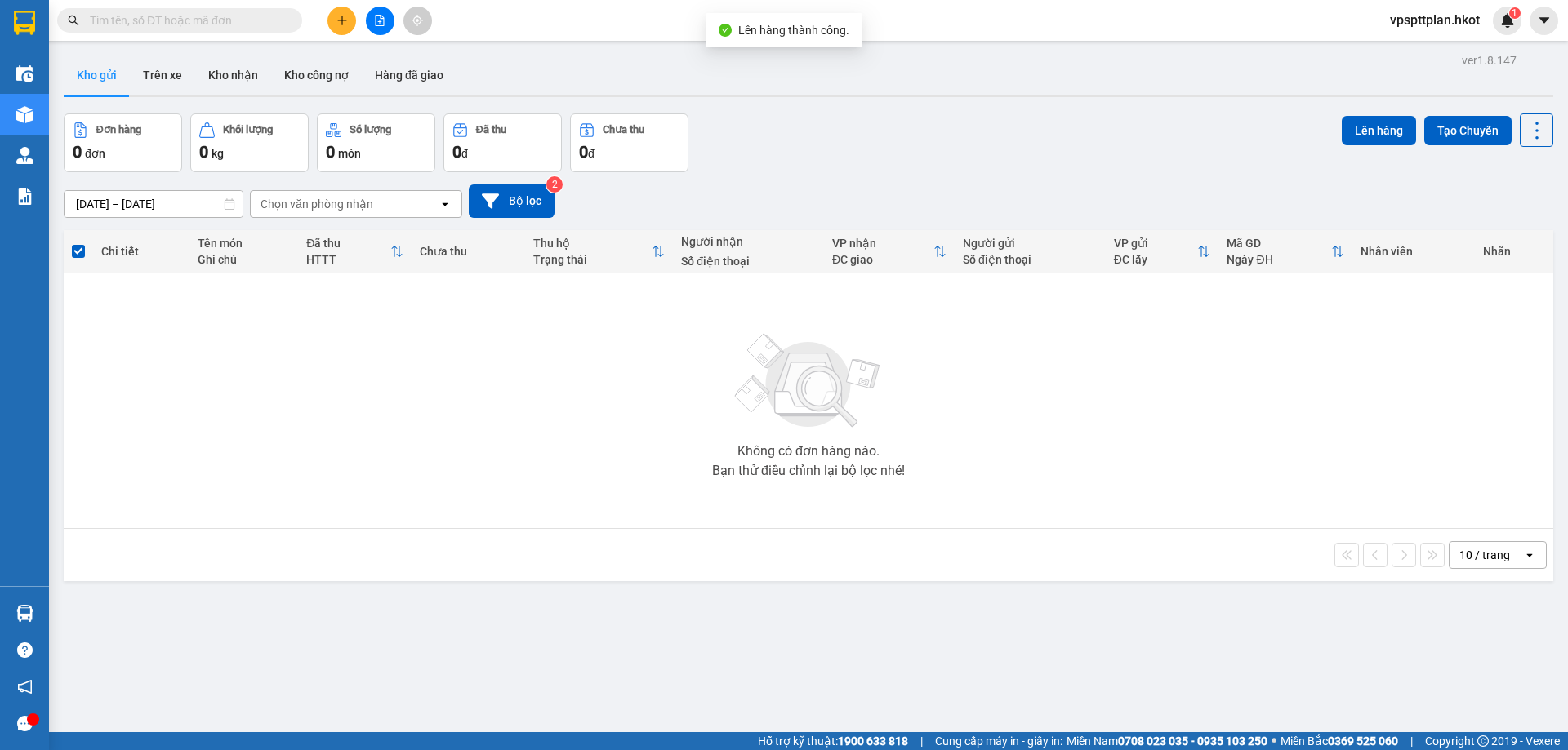
click at [384, 30] on button at bounding box center [380, 21] width 29 height 29
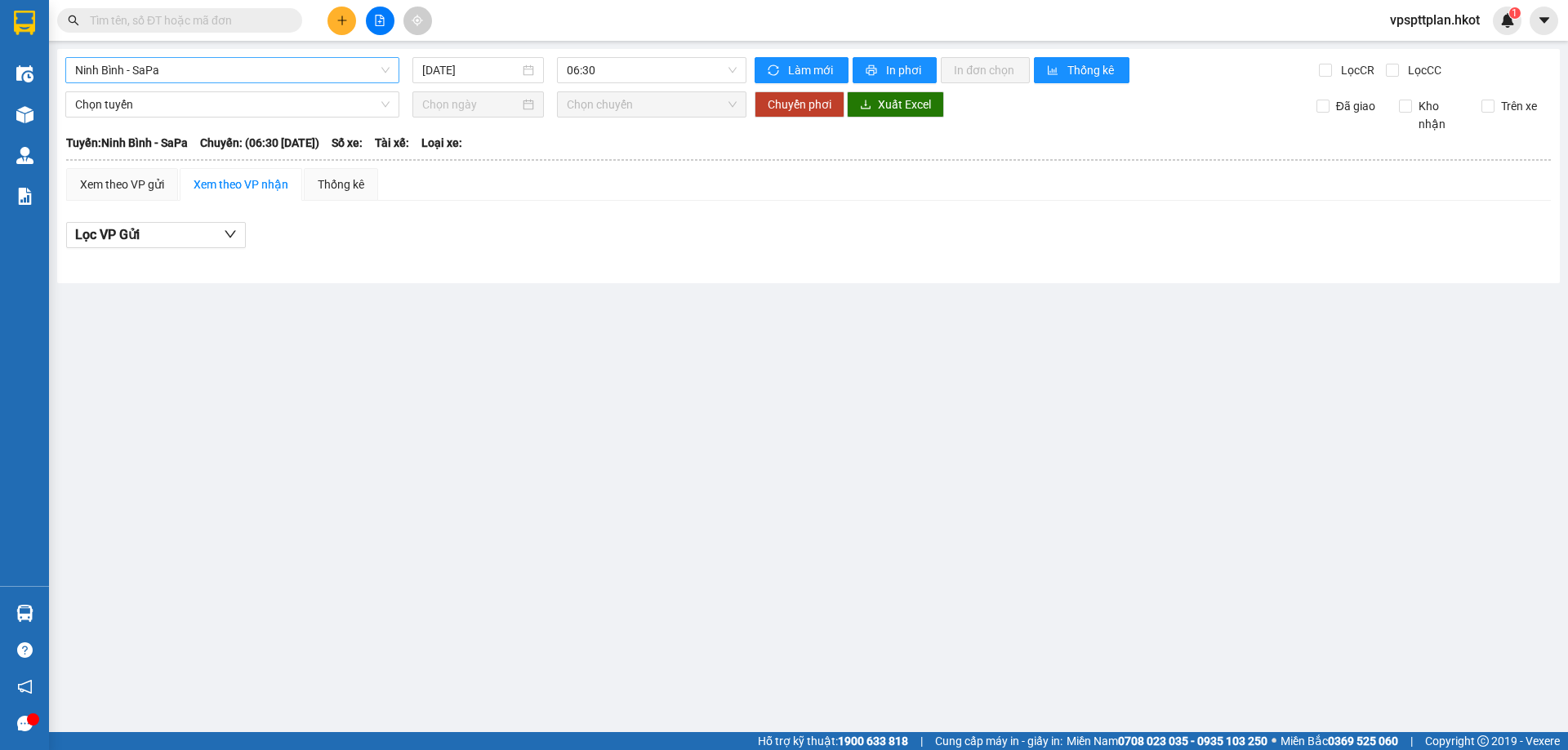
click at [350, 79] on span "Ninh Bình - SaPa" at bounding box center [232, 70] width 314 height 25
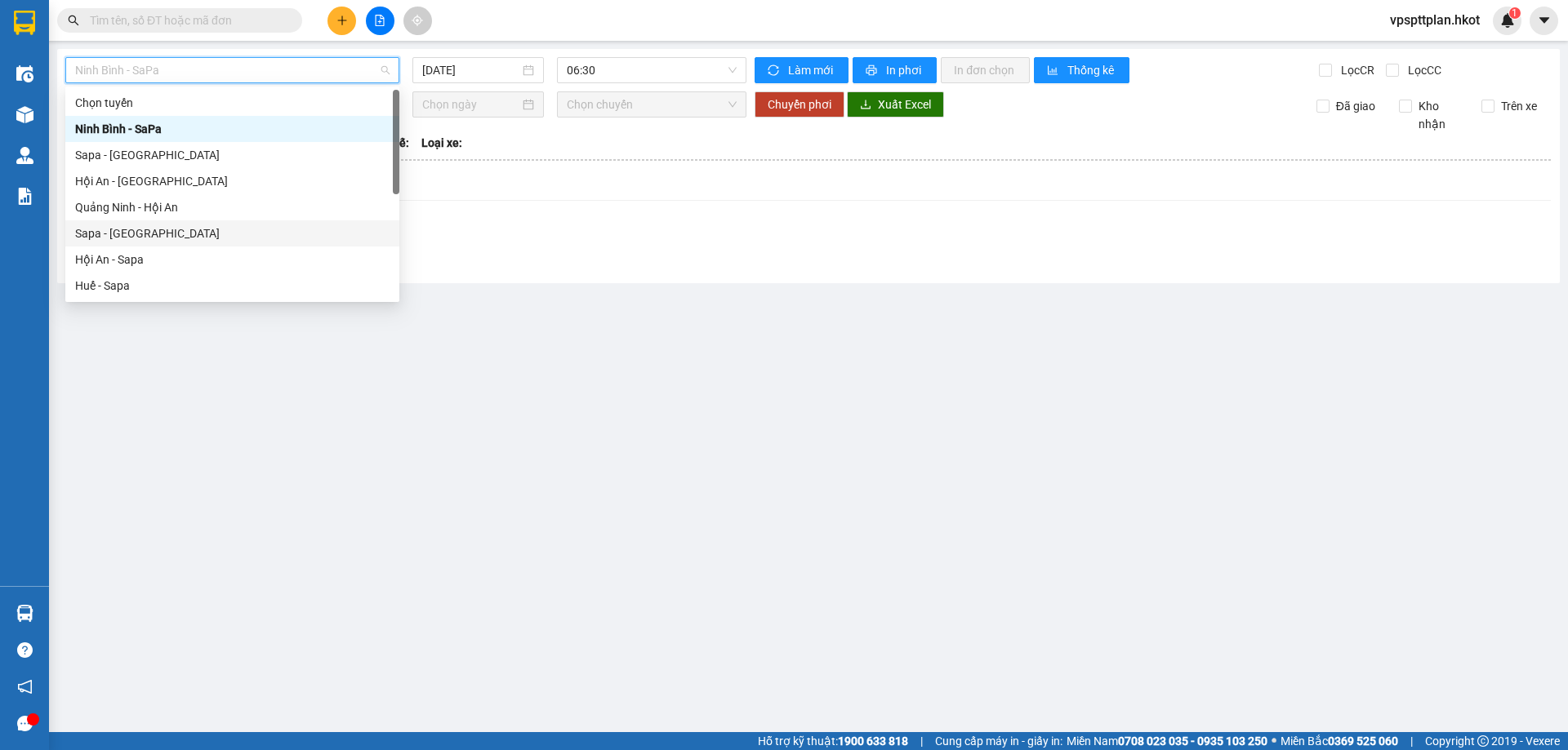
click at [218, 229] on div "Sapa - [GEOGRAPHIC_DATA]" at bounding box center [232, 233] width 314 height 18
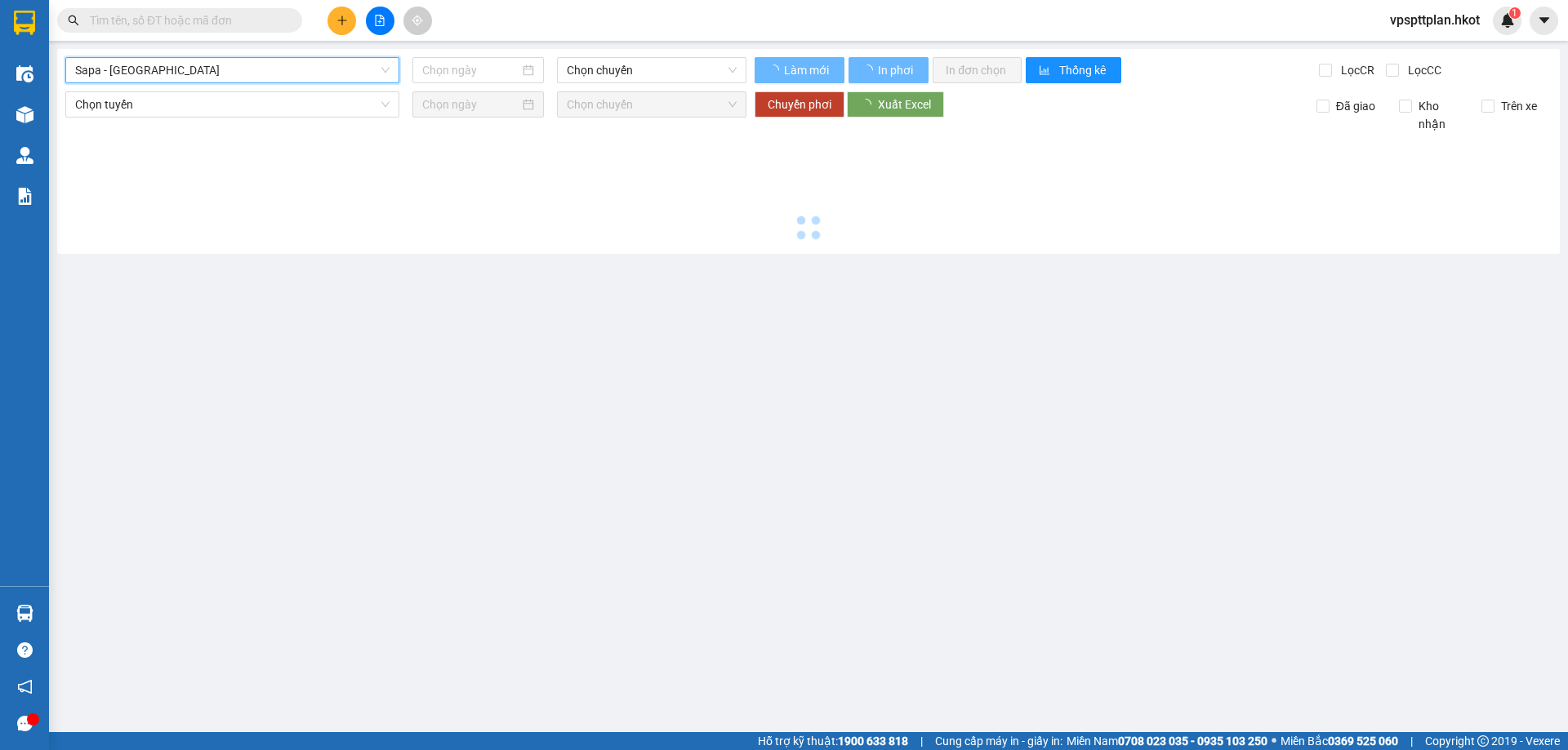
type input "[DATE]"
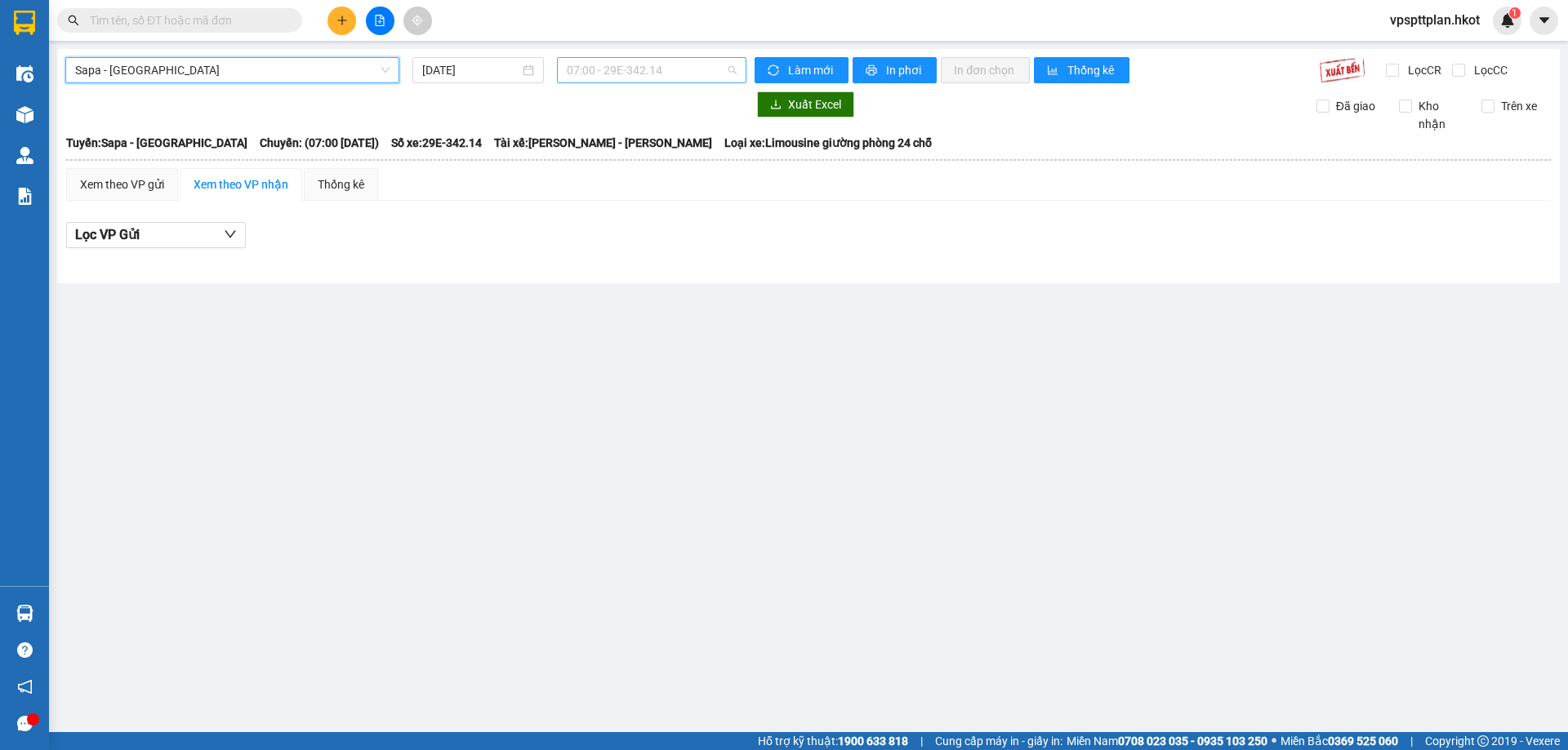
click at [649, 71] on span "07:00 - 29E-342.14" at bounding box center [651, 70] width 170 height 25
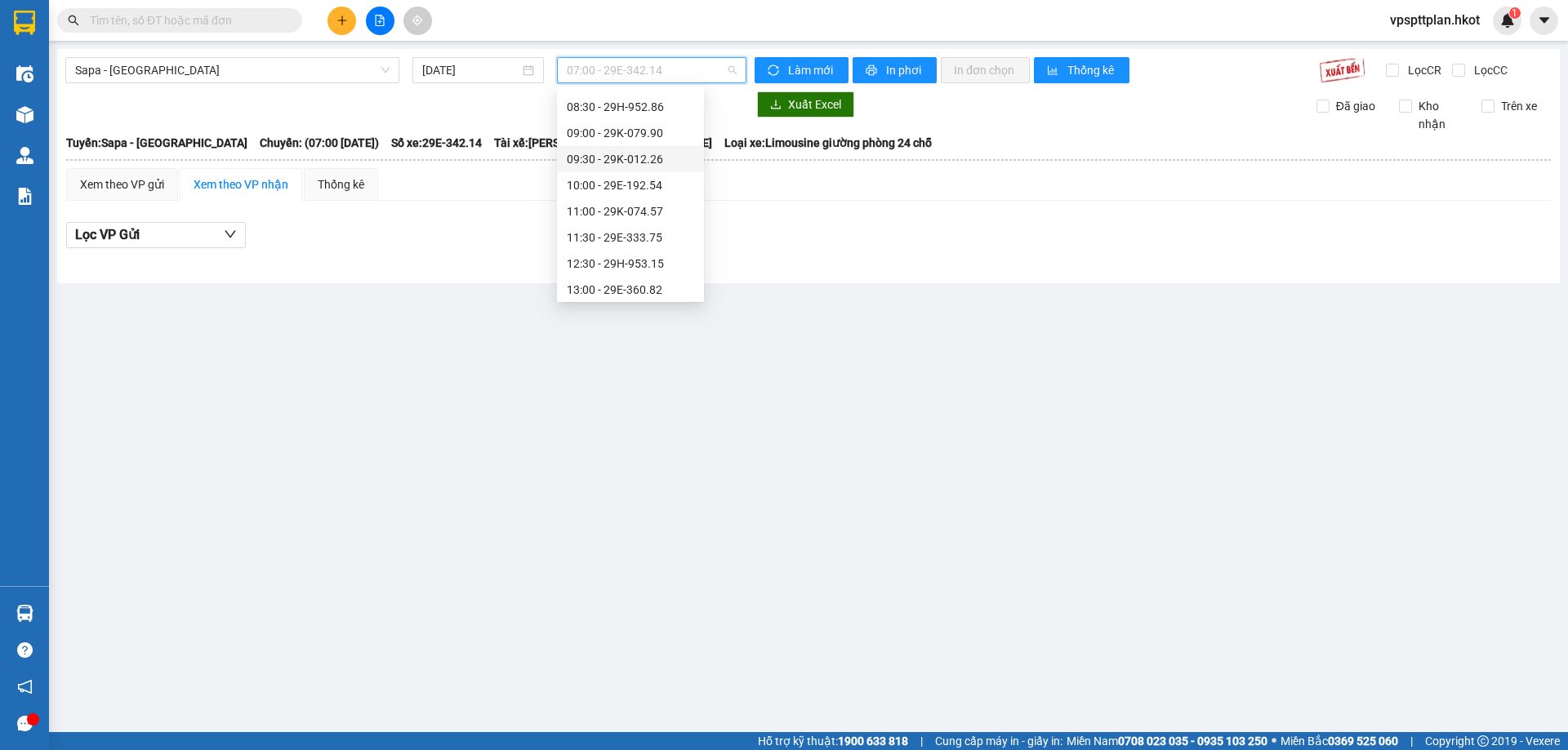
scroll to position [163, 0]
click at [607, 199] on div "13:00 - 29E-360.82" at bounding box center [630, 201] width 128 height 18
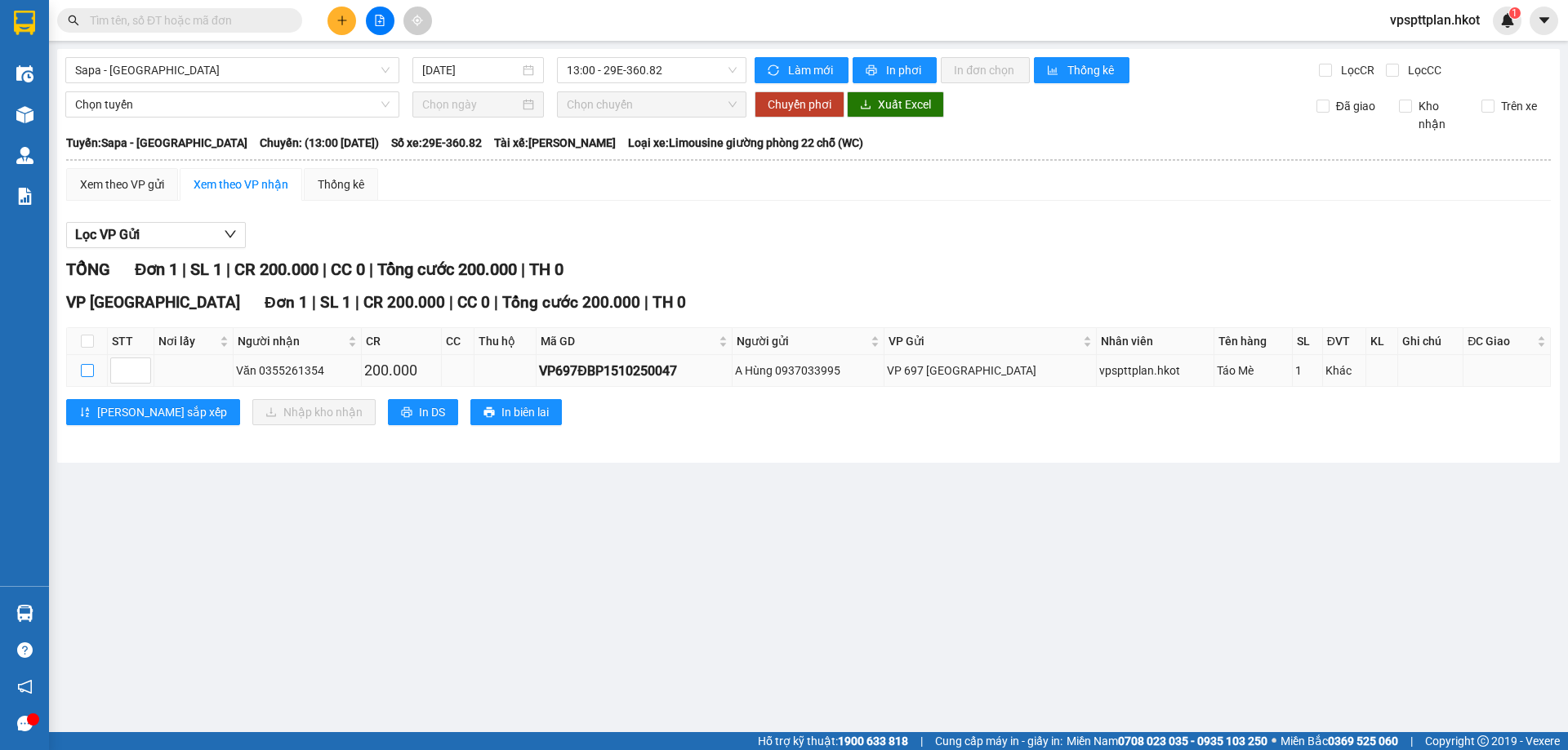
click at [86, 375] on input "checkbox" at bounding box center [87, 371] width 13 height 13
checkbox input "true"
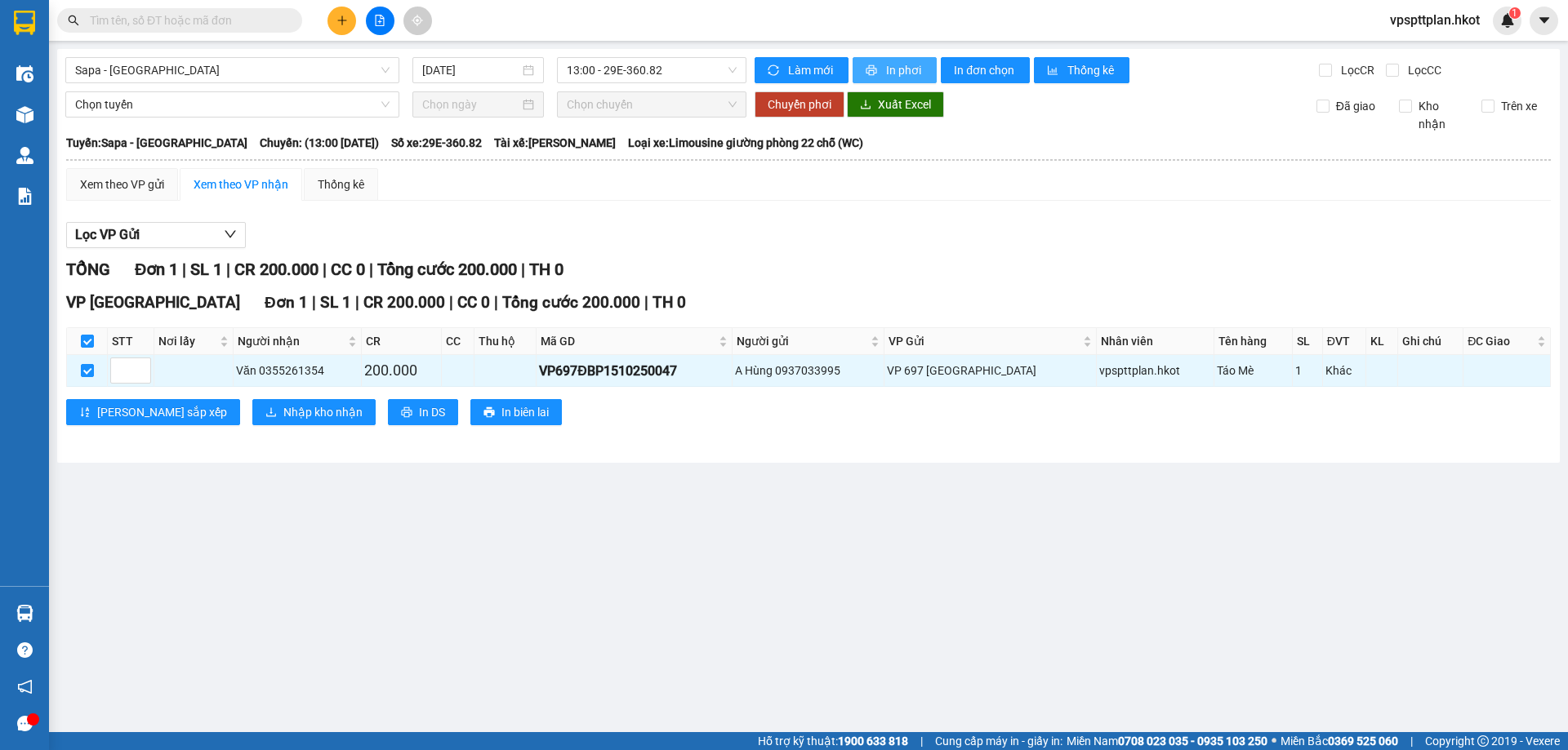
click at [918, 62] on span "In phơi" at bounding box center [904, 70] width 37 height 18
click at [691, 564] on main "Sapa - [GEOGRAPHIC_DATA] [DATE] 13:00 - 29E-360.82 Làm mới In phơi In đơn chọn …" at bounding box center [784, 366] width 1568 height 733
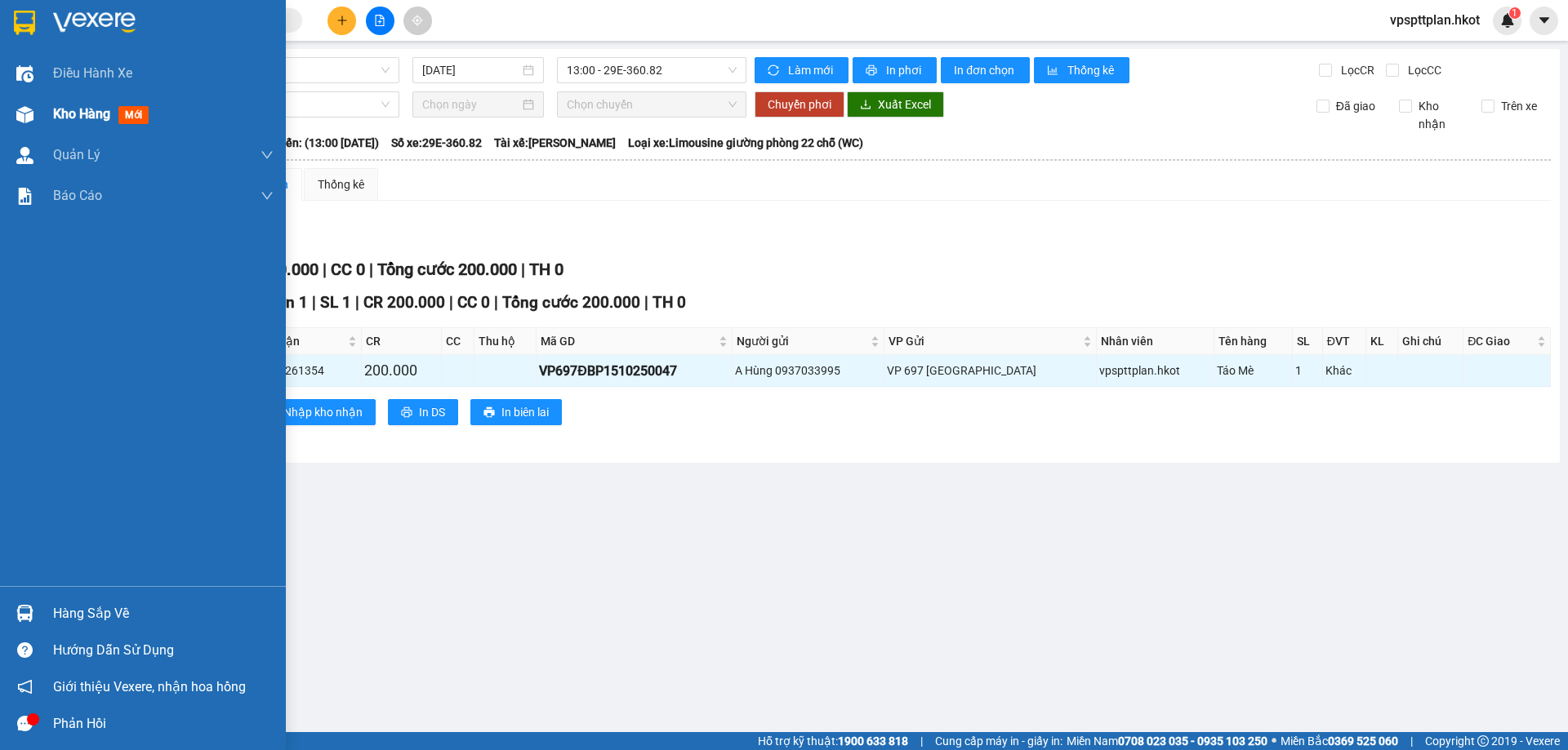
click at [51, 107] on div "Kho hàng mới" at bounding box center [143, 114] width 286 height 41
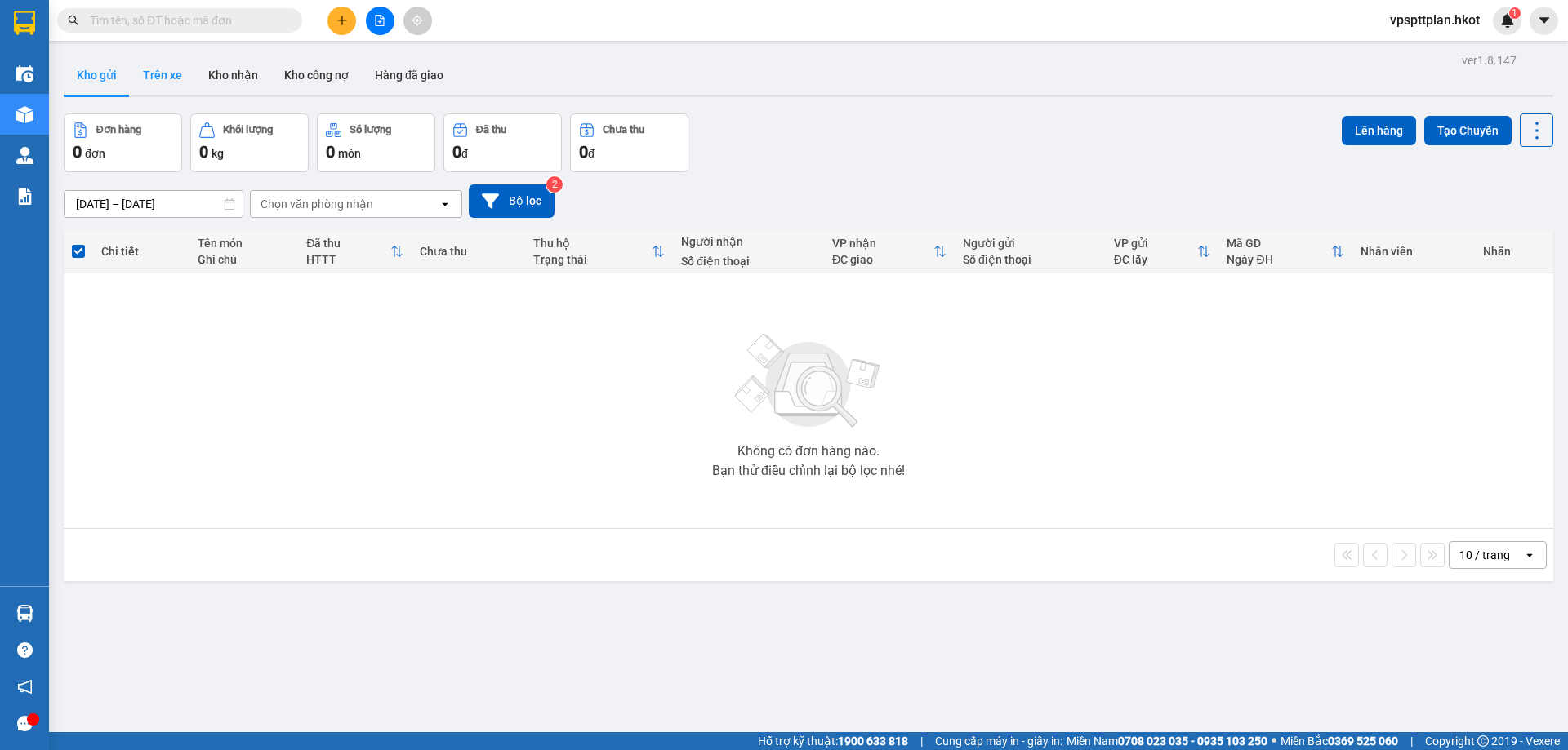
click at [170, 73] on button "Trên xe" at bounding box center [162, 75] width 65 height 39
